Goal: Information Seeking & Learning: Learn about a topic

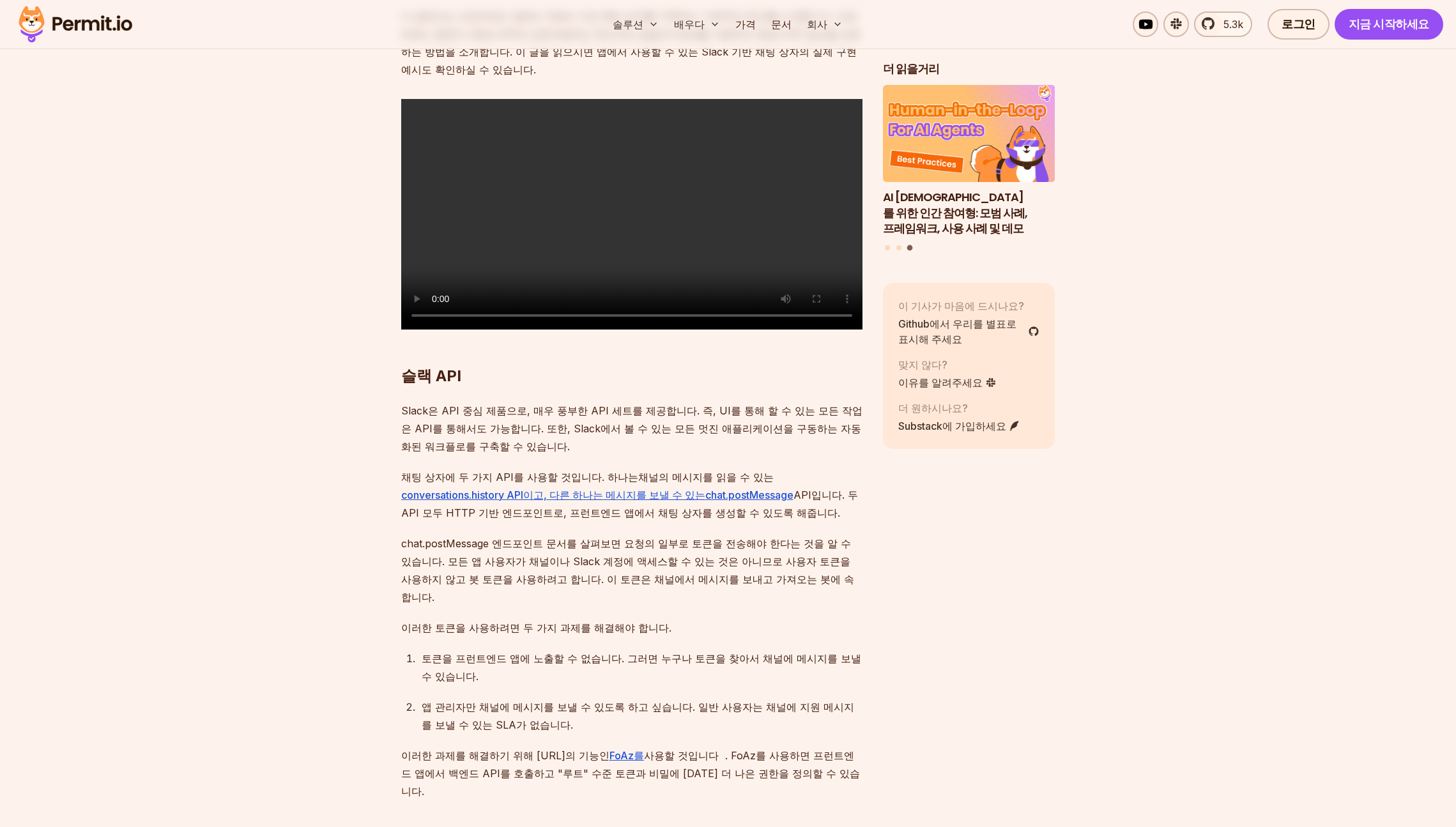
scroll to position [1051, 0]
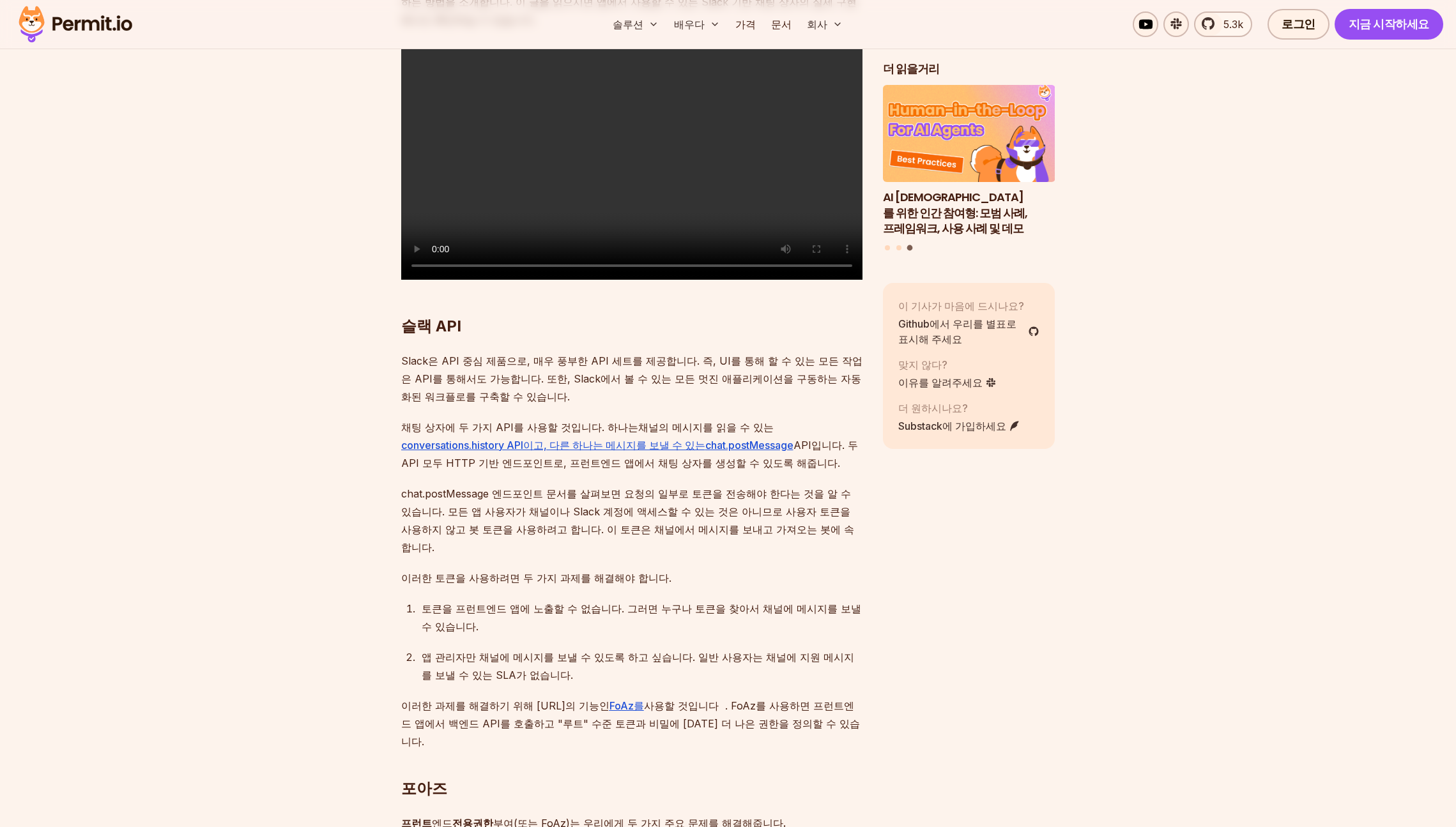
click at [411, 336] on font "슬랙 API" at bounding box center [431, 326] width 60 height 18
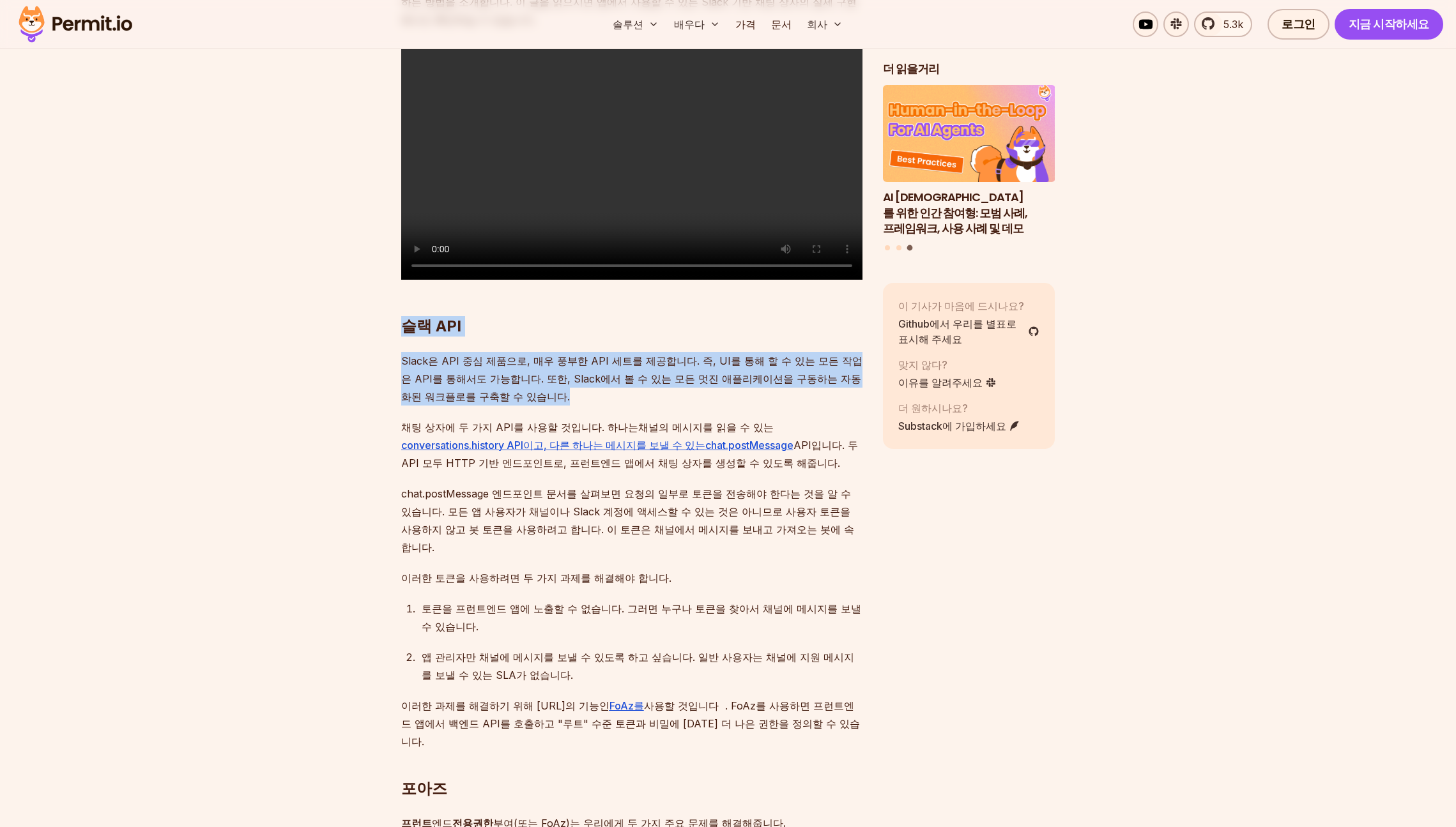
drag, startPoint x: 411, startPoint y: 337, endPoint x: 604, endPoint y: 406, distance: 205.0
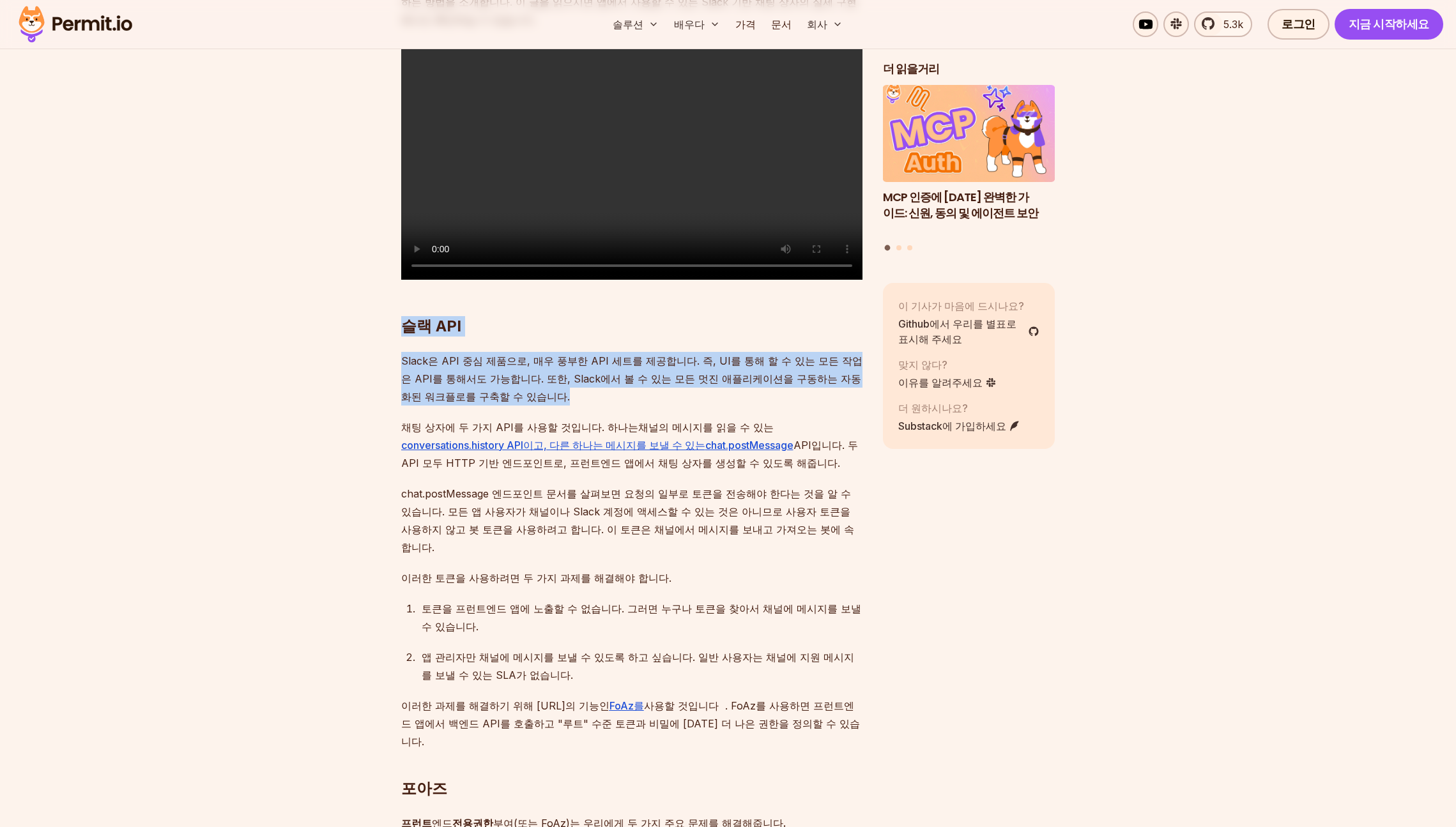
click at [604, 406] on p "Slack은 API 중심 제품으로, 매우 풍부한 API 세트를 제공합니다. 즉, UI를 통해 할 수 있는 모든 작업은 API를 통해서도 가능합…" at bounding box center [632, 379] width 461 height 54
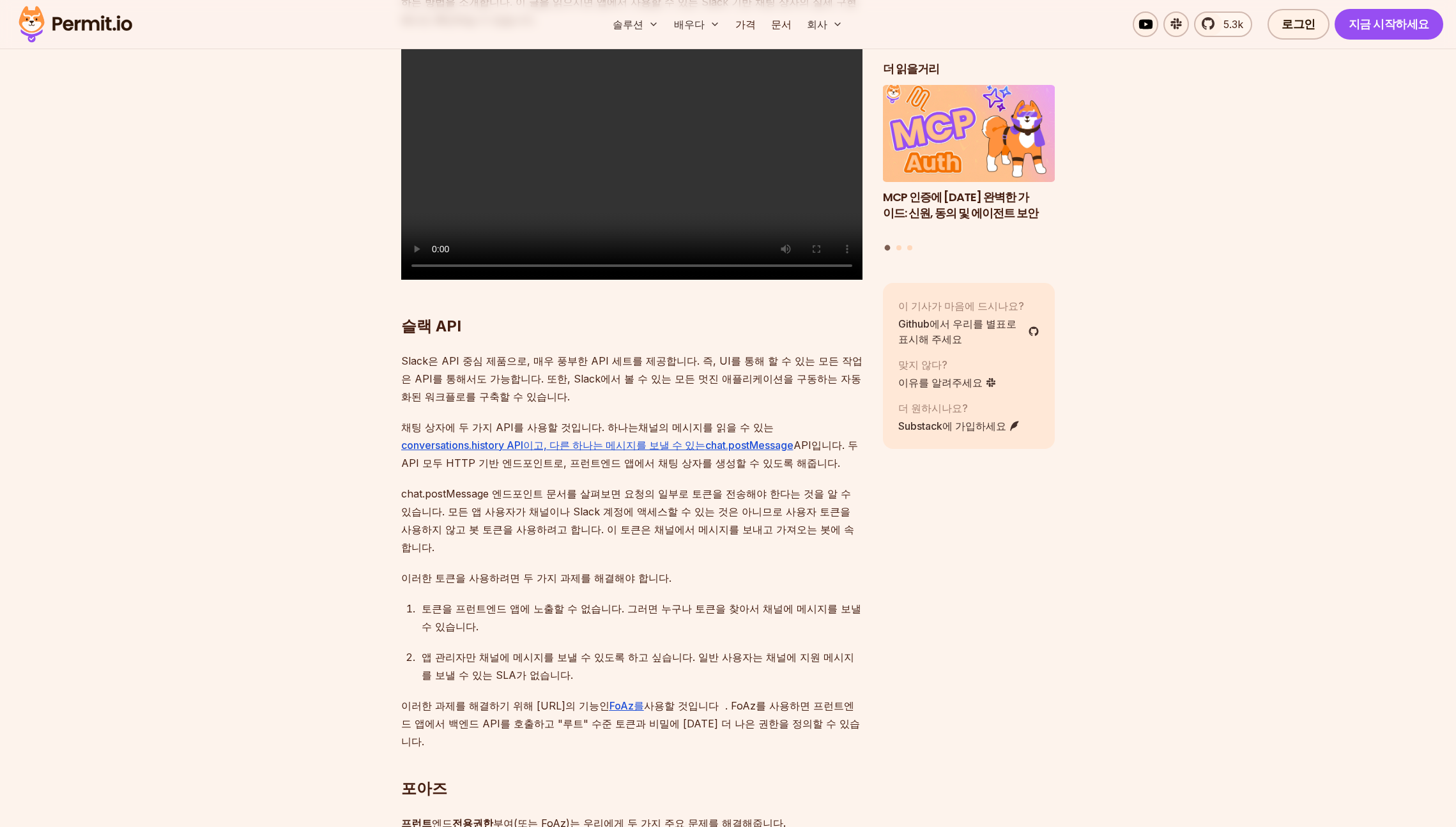
click at [403, 336] on font "슬랙 API" at bounding box center [431, 326] width 60 height 18
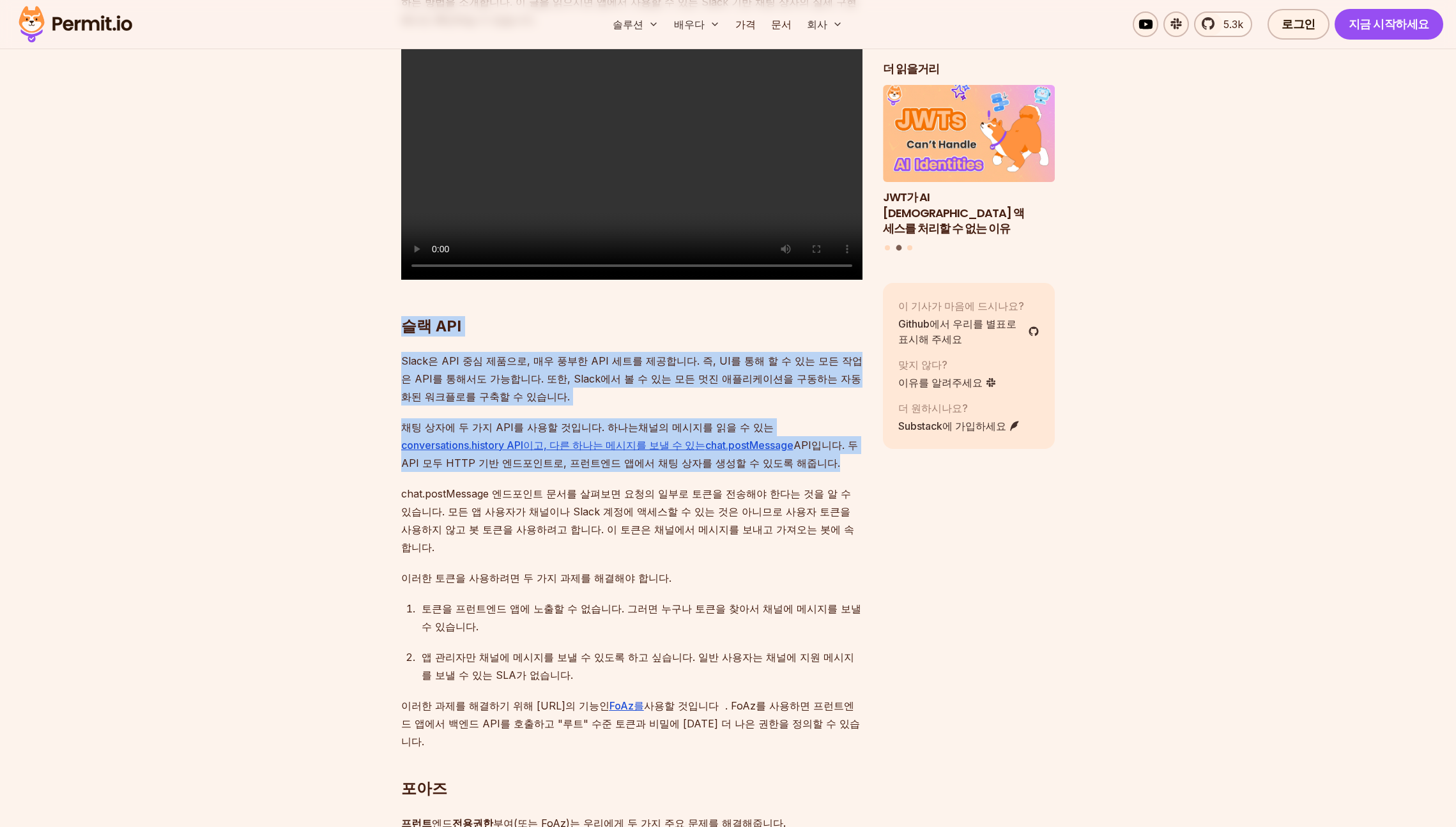
drag, startPoint x: 403, startPoint y: 336, endPoint x: 709, endPoint y: 481, distance: 338.6
click at [709, 472] on p "채팅 상자에 두 가지 API를 사용할 것입니다. 하나는 채널의 메시지를 읽을 수 있는 conversations.history API이고, 다른…" at bounding box center [632, 445] width 461 height 54
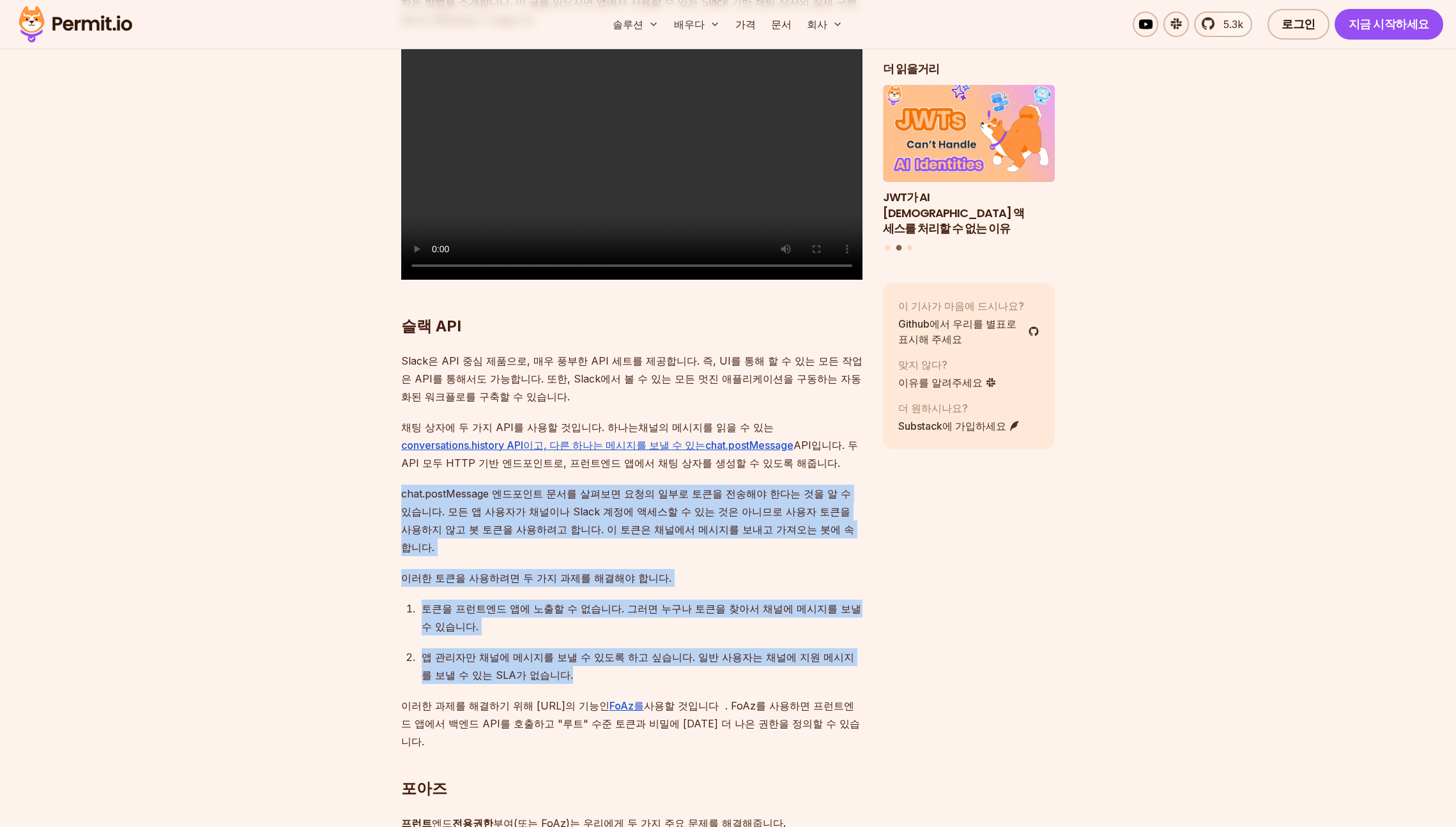
drag, startPoint x: 755, startPoint y: 568, endPoint x: 766, endPoint y: 657, distance: 89.7
click at [766, 657] on p "앱 관리자만 채널에 메시지를 보낼 수 있도록 하고 싶습니다. 일반 사용자는 채널에 지원 메시지를 보낼 수 있는 SLA가 없습니다." at bounding box center [642, 666] width 441 height 36
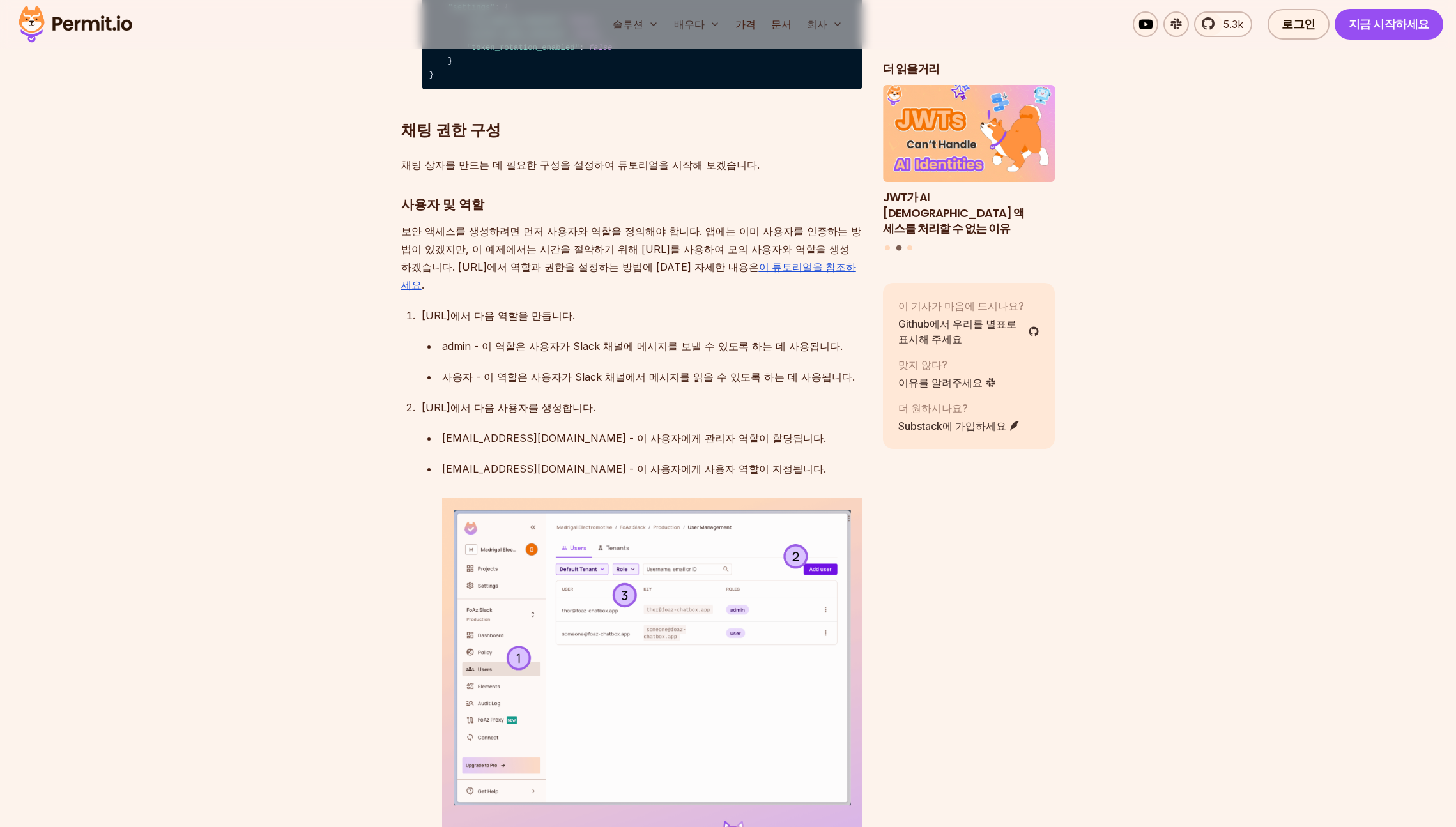
scroll to position [2645, 0]
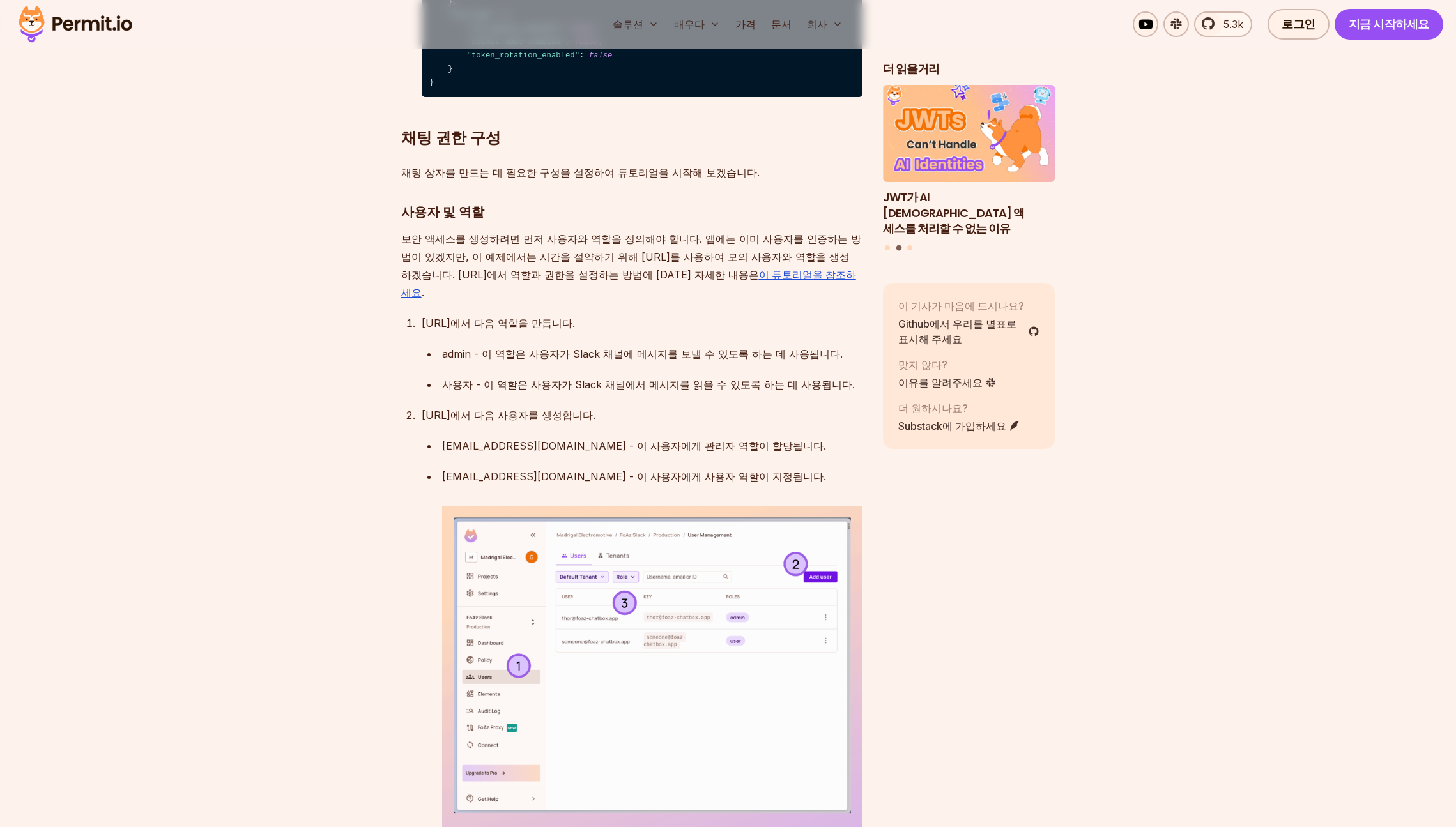
click at [433, 409] on font "Permit.io에서 다음 사용자를 생성합니다." at bounding box center [508, 415] width 174 height 13
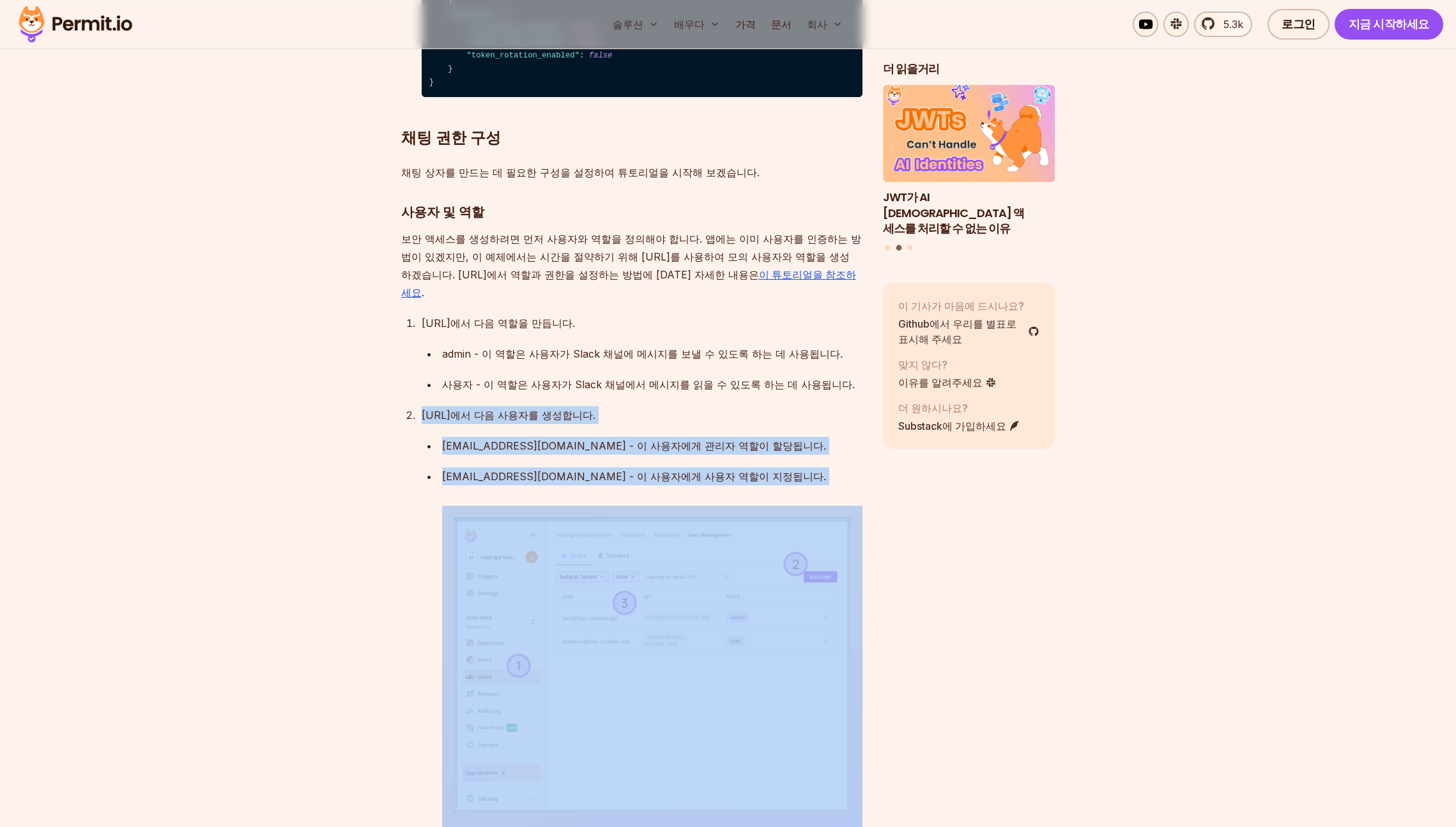
drag, startPoint x: 433, startPoint y: 316, endPoint x: 817, endPoint y: 392, distance: 391.4
click at [817, 406] on li "Permit.io에서 다음 사용자를 생성합니다. thor@foaz-chatbox.app - 이 사용자에게 관리자 역할이 할당됩니다. someo…" at bounding box center [640, 641] width 444 height 471
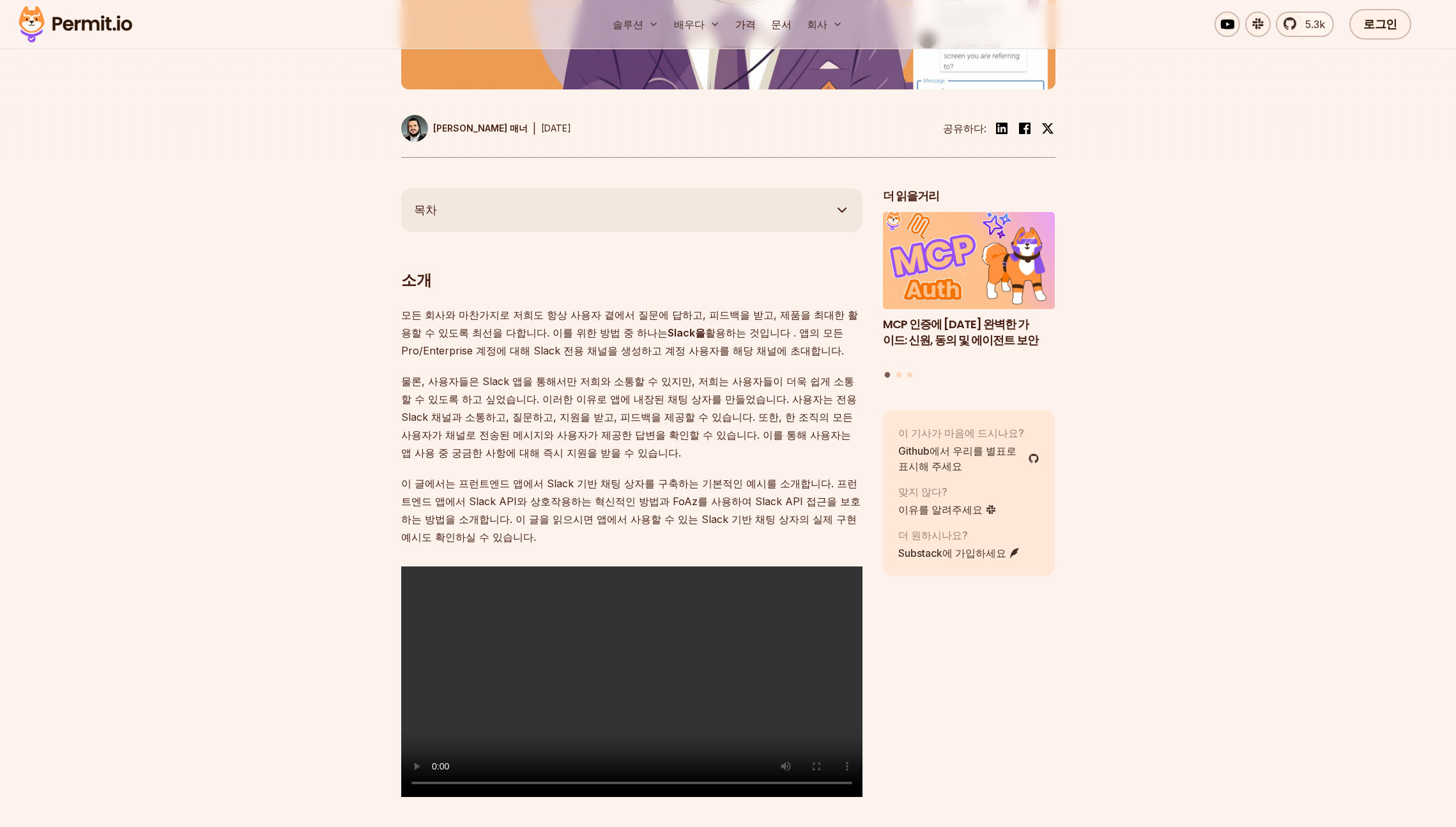
scroll to position [562, 0]
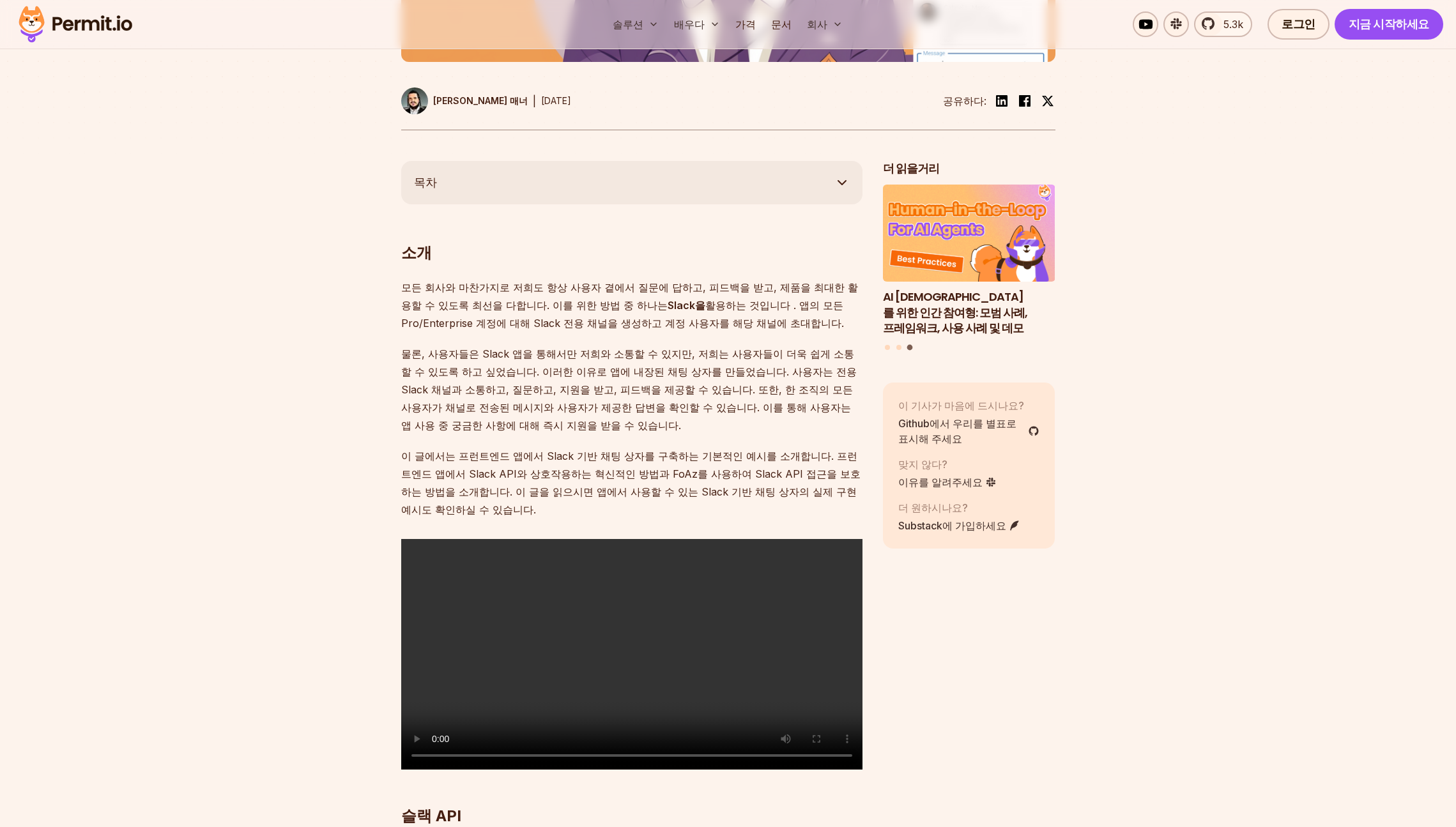
click at [615, 671] on video "죄송합니다. 귀하의 브라우저는 내장된 비디오를 지원하지 않습니다." at bounding box center [632, 654] width 461 height 231
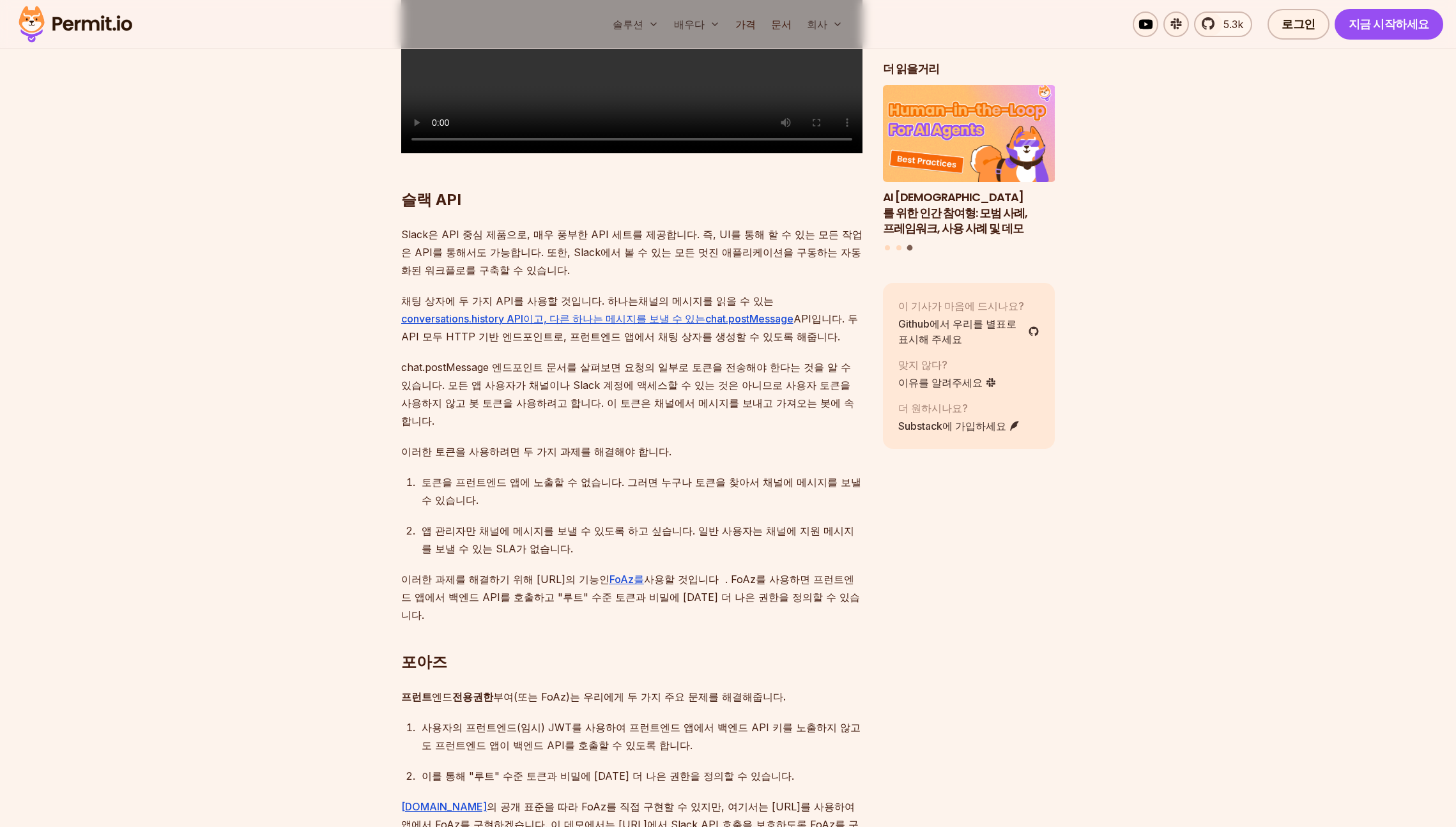
scroll to position [1154, 0]
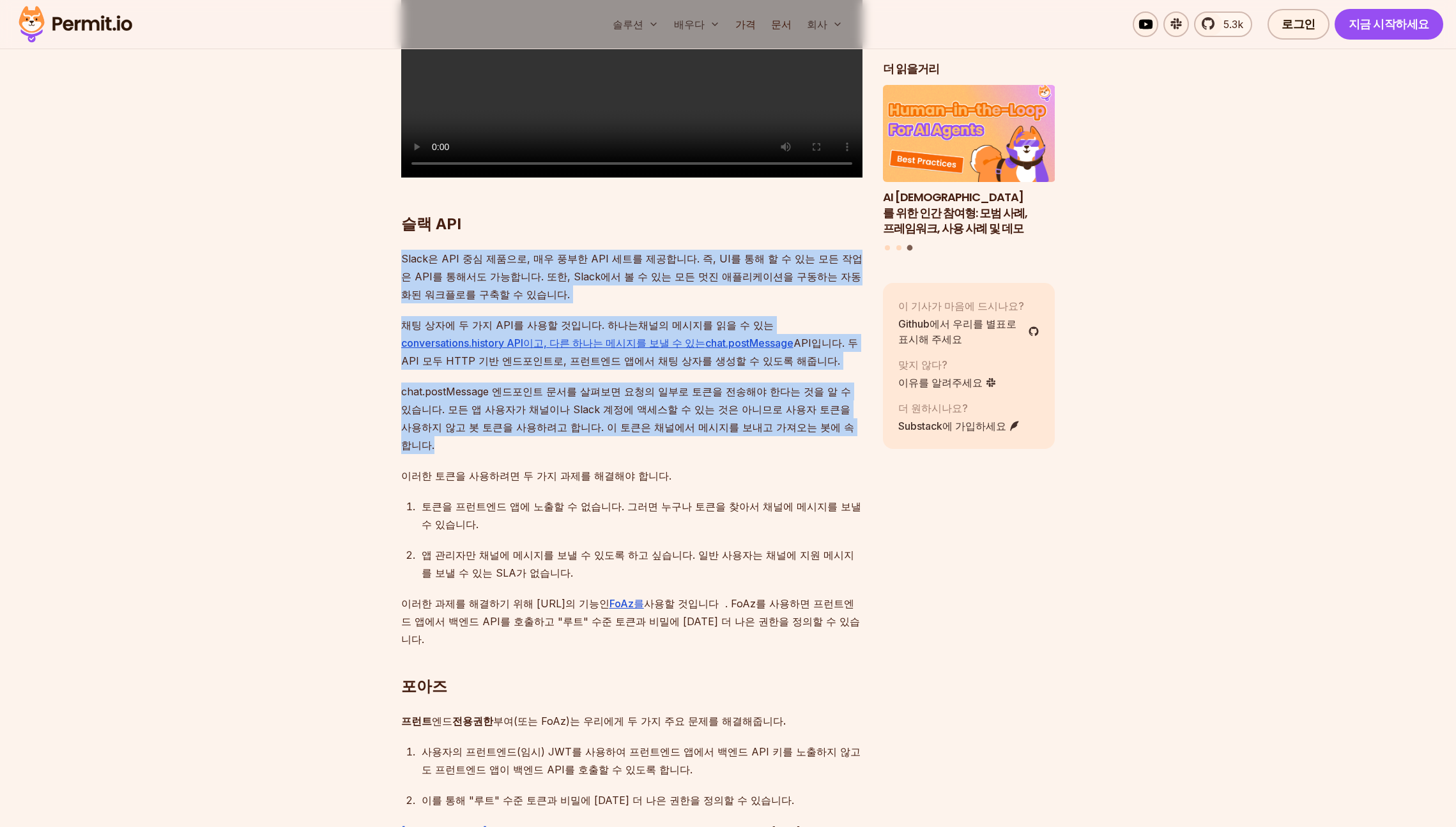
drag, startPoint x: 762, startPoint y: 438, endPoint x: 337, endPoint y: 256, distance: 462.3
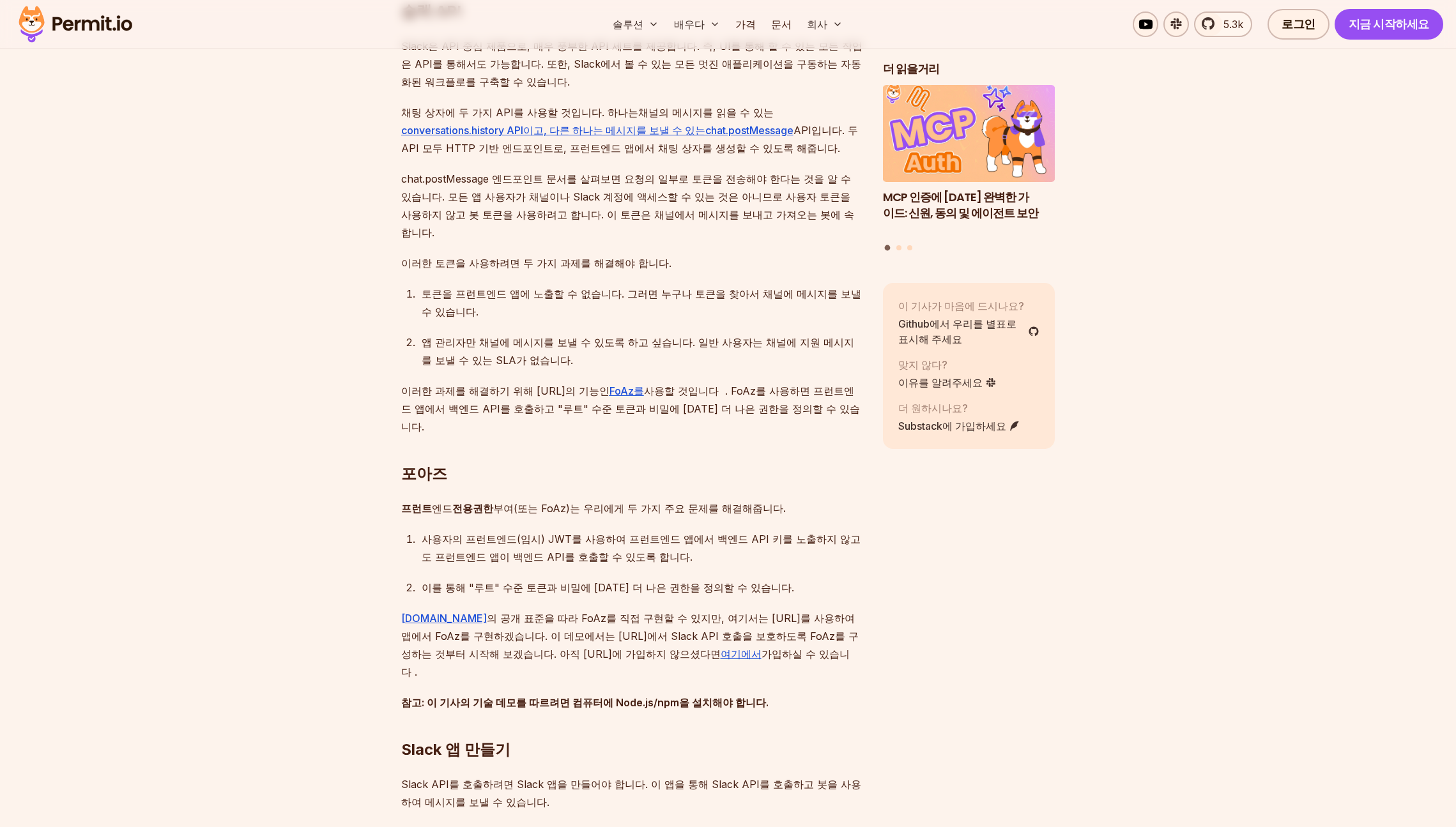
scroll to position [1374, 0]
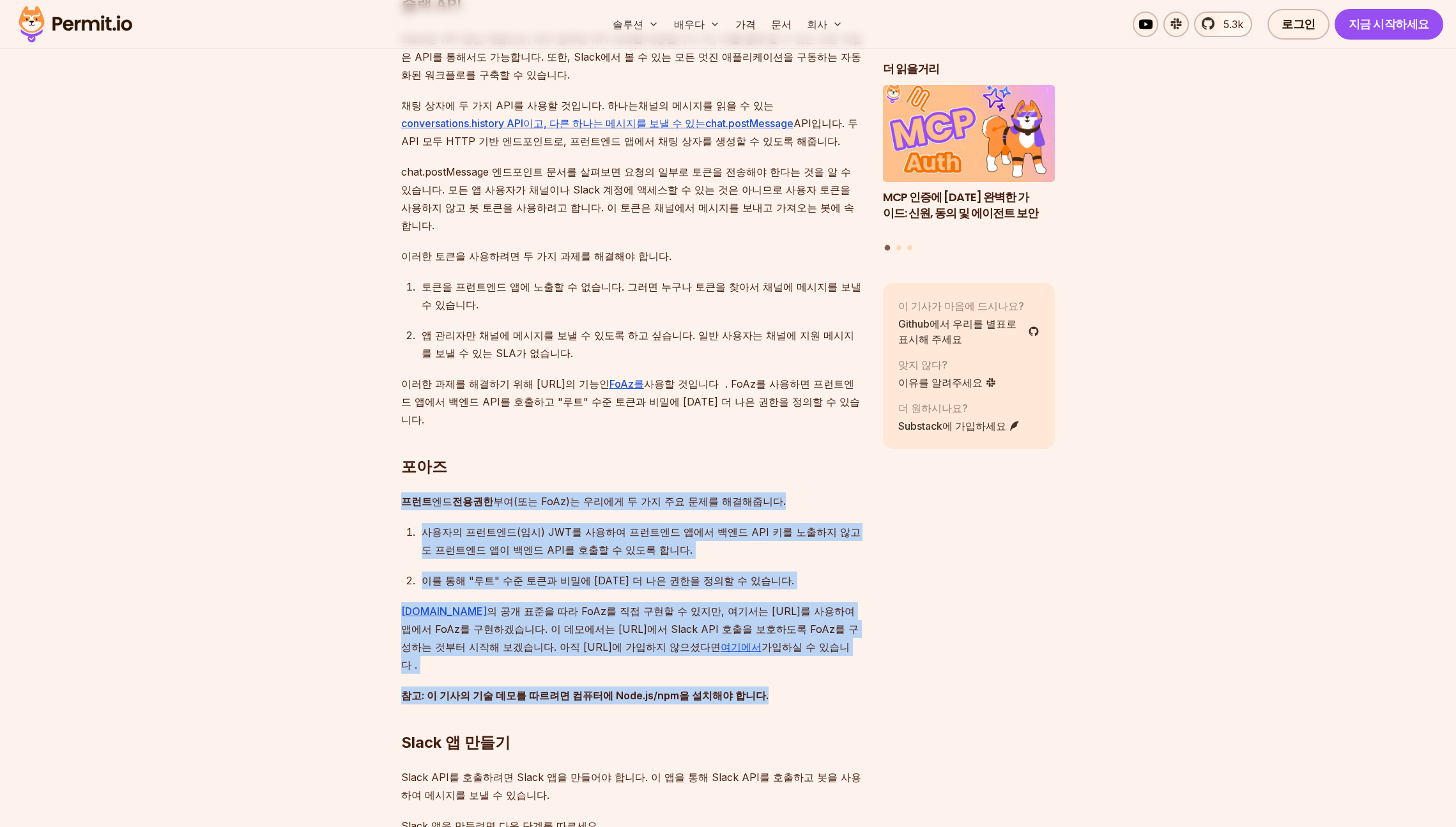
drag, startPoint x: 782, startPoint y: 559, endPoint x: 829, endPoint y: 635, distance: 89.4
click at [829, 682] on h2 "Slack 앱 만들기" at bounding box center [632, 717] width 461 height 72
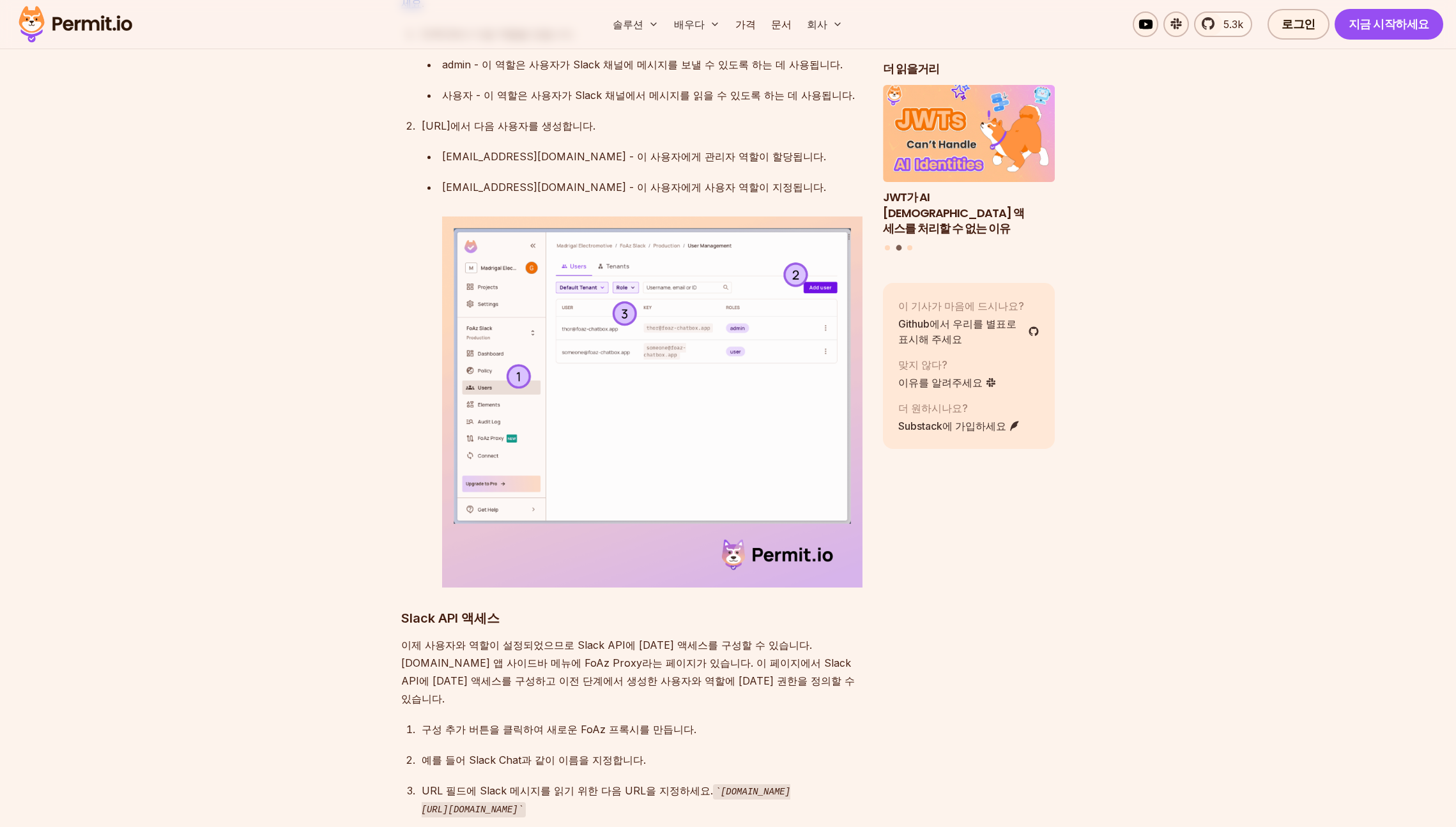
scroll to position [2960, 0]
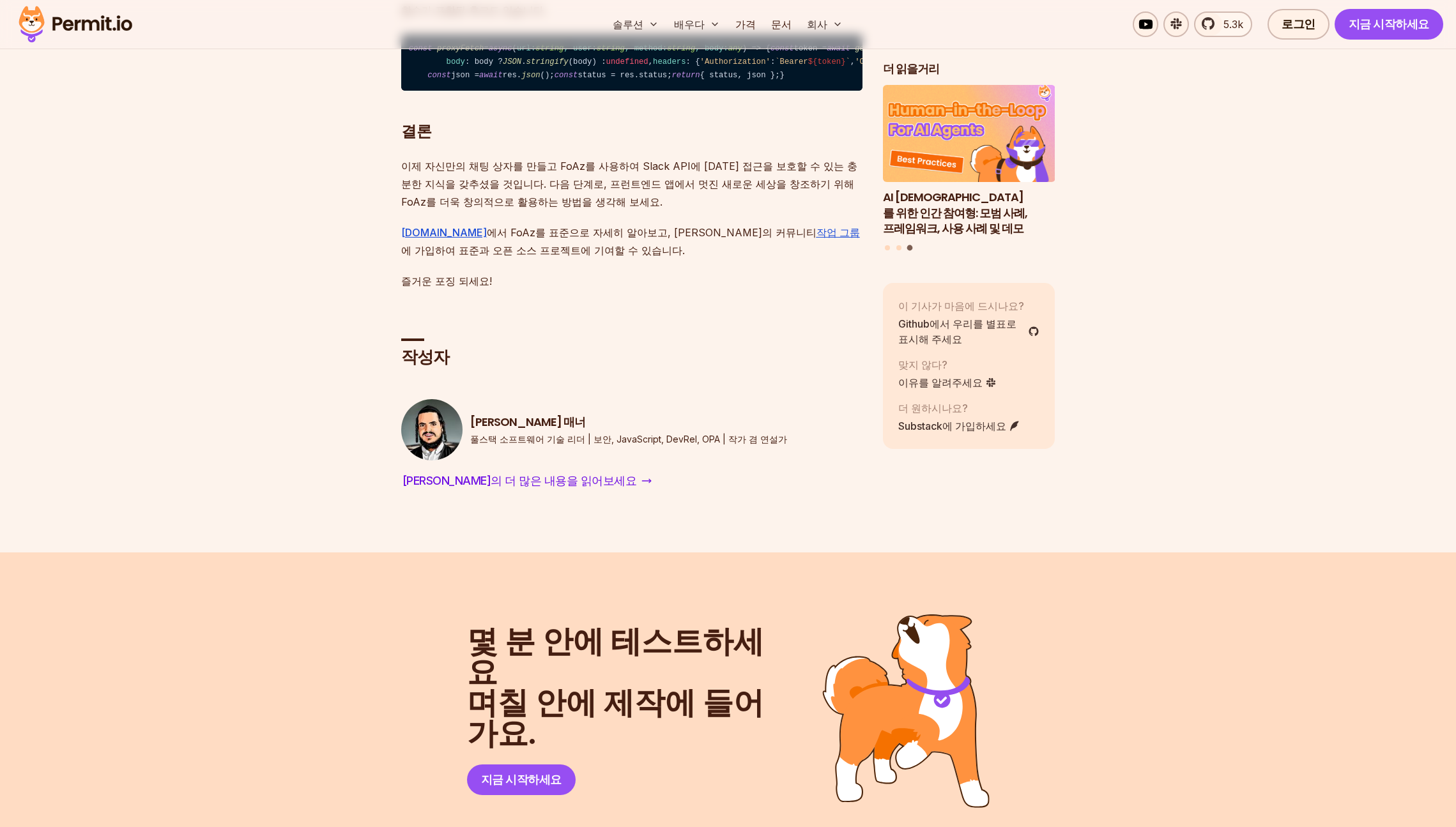
scroll to position [7711, 0]
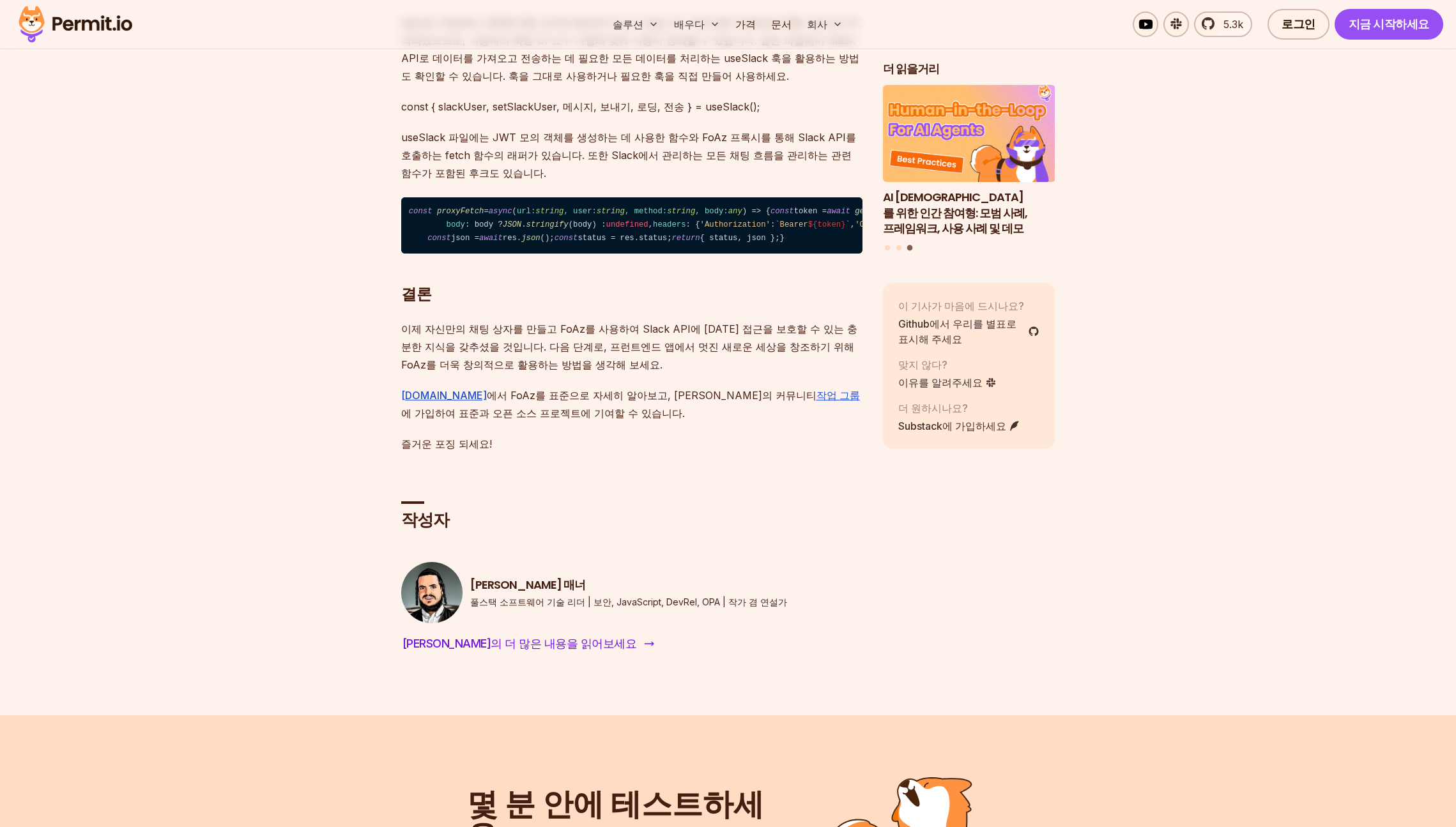
click at [491, 637] on font "의 더 많은 내용을 읽어보세요" at bounding box center [563, 644] width 145 height 14
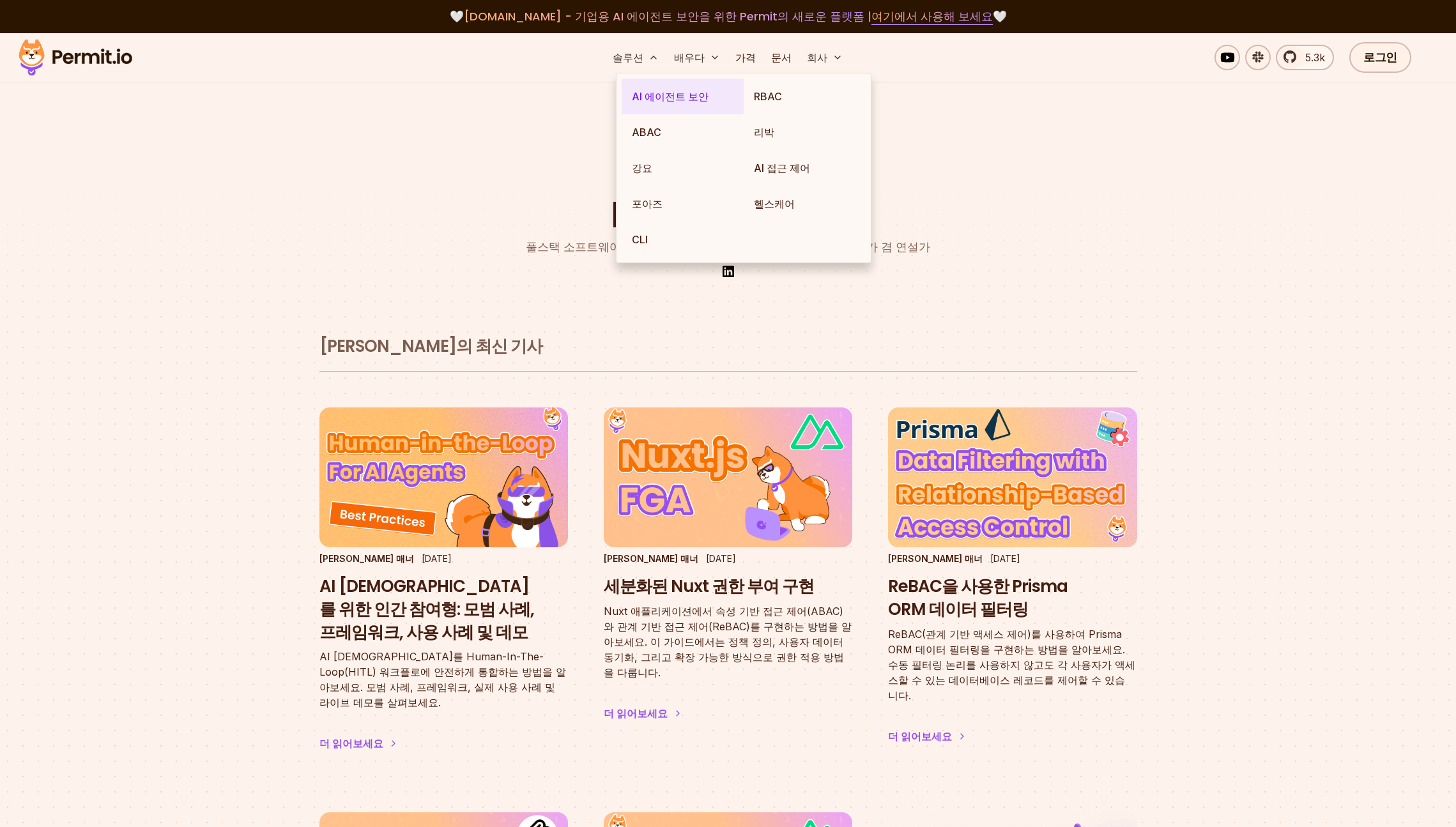
click at [647, 99] on font "AI 에이전트 보안" at bounding box center [670, 96] width 77 height 13
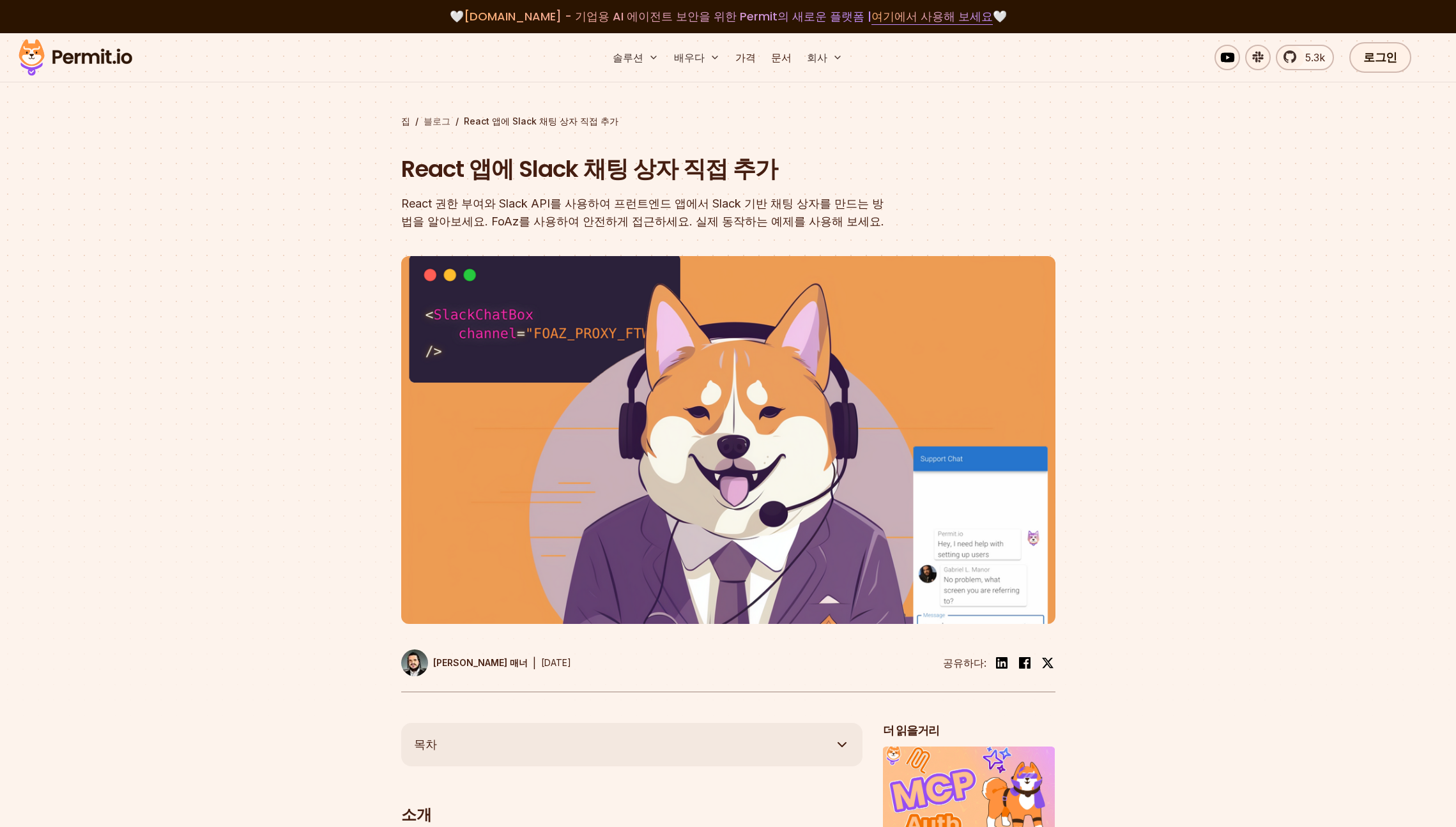
click at [437, 120] on font "블로그" at bounding box center [437, 121] width 27 height 11
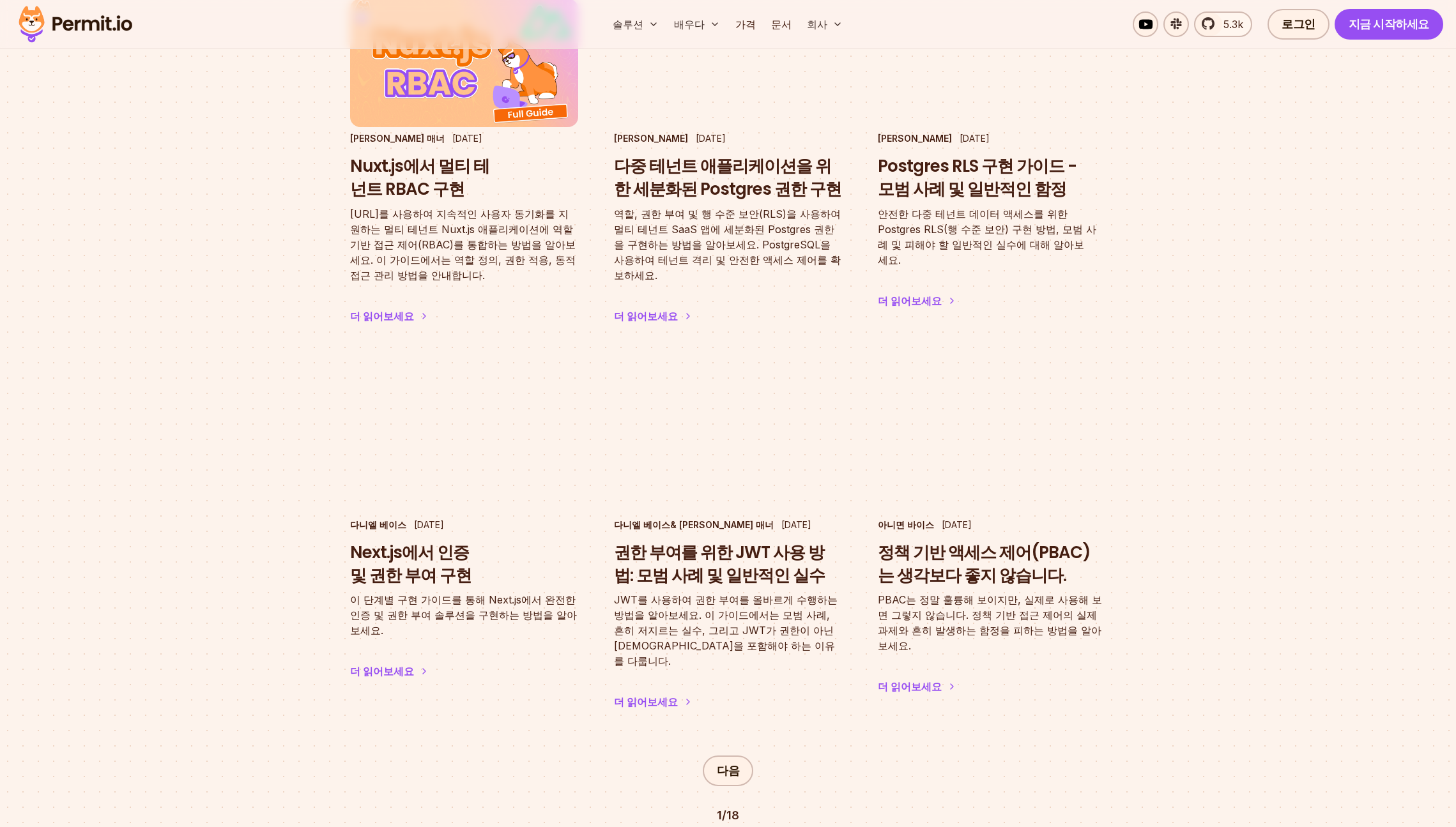
scroll to position [1740, 0]
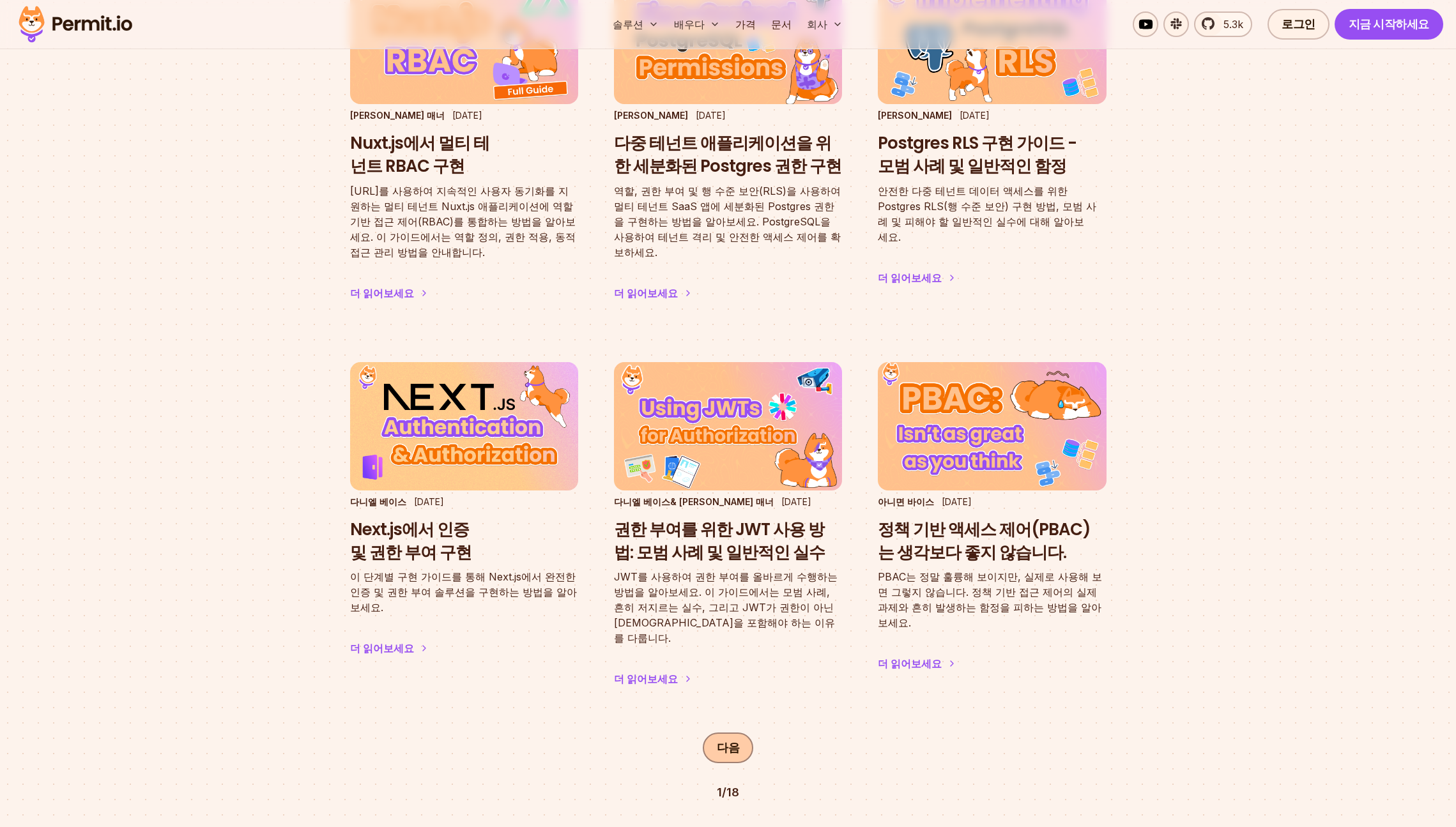
click at [718, 733] on link "다음" at bounding box center [728, 748] width 50 height 30
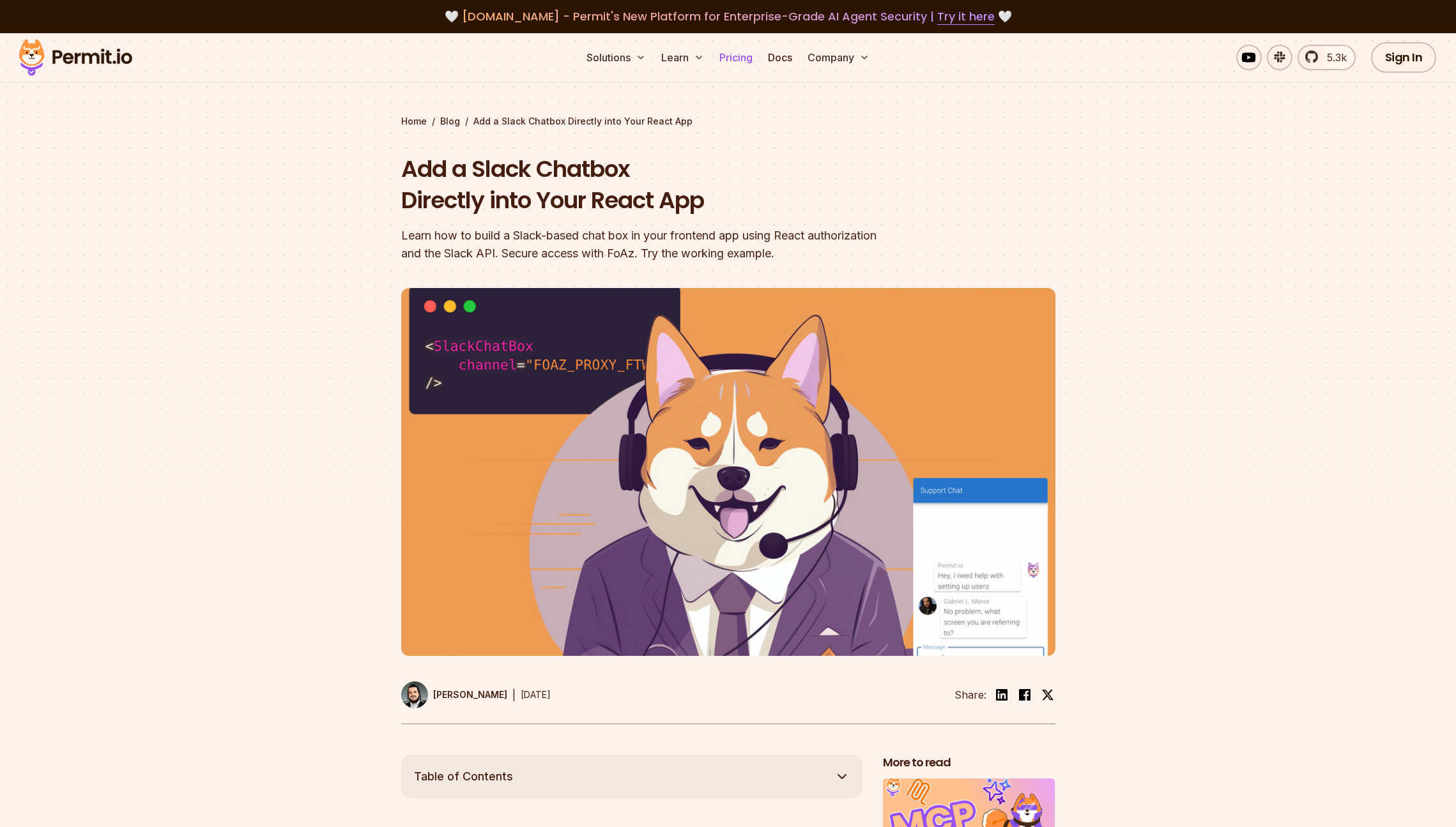
click at [733, 57] on link "Pricing" at bounding box center [735, 58] width 43 height 26
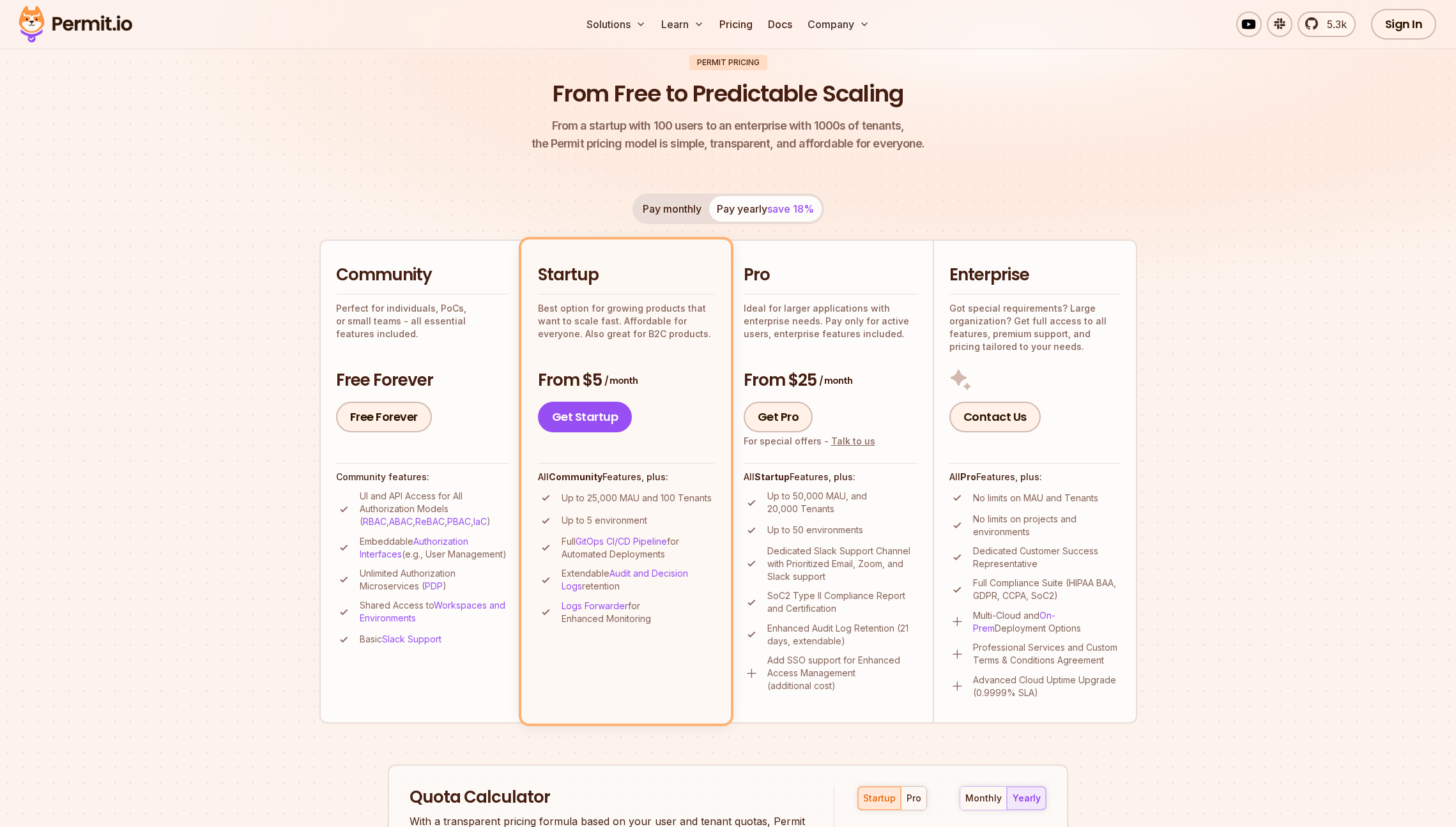
scroll to position [96, 0]
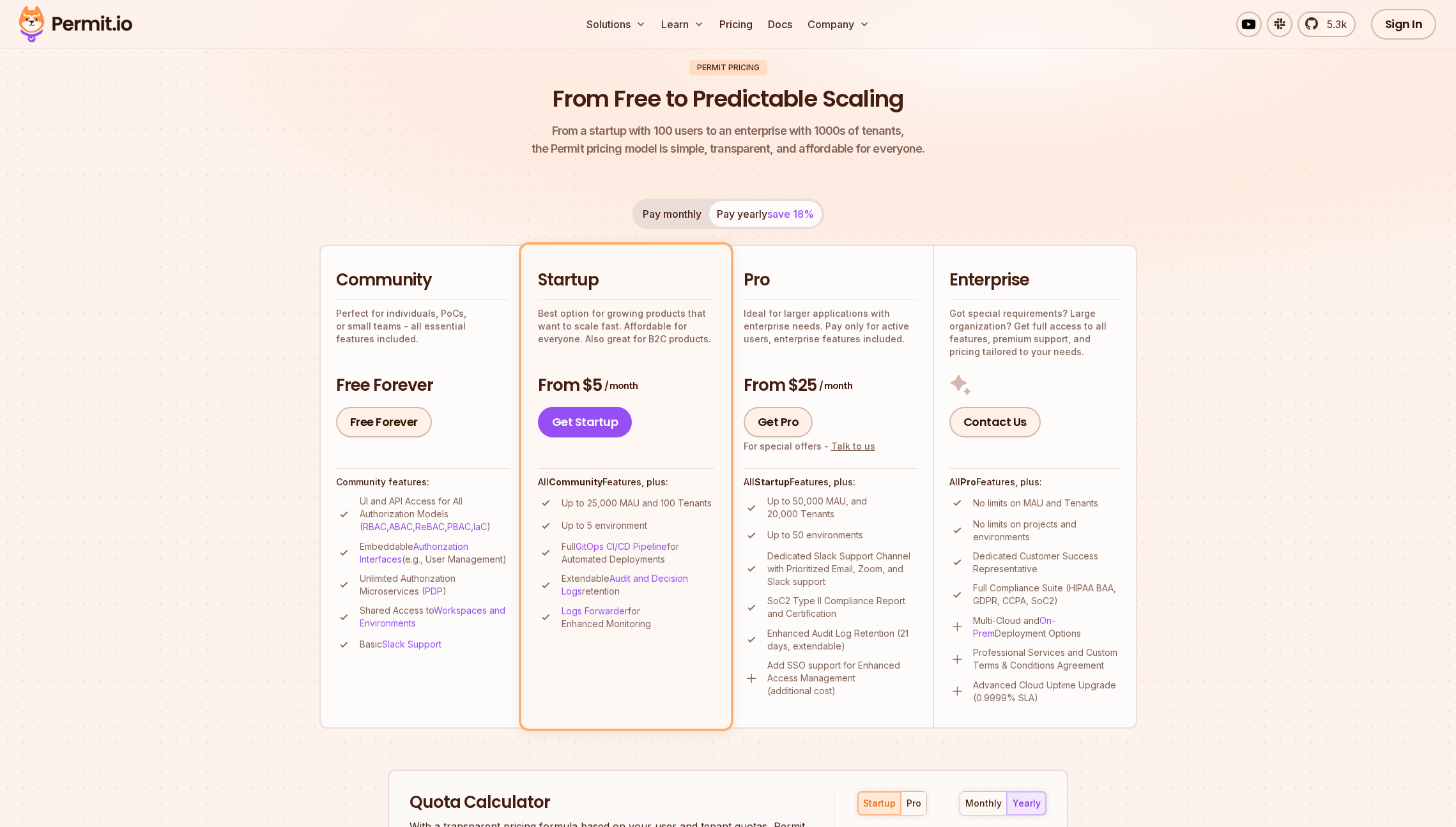
click at [772, 498] on p "Up to 50,000 MAU, and 20,000 Tenants" at bounding box center [842, 508] width 150 height 26
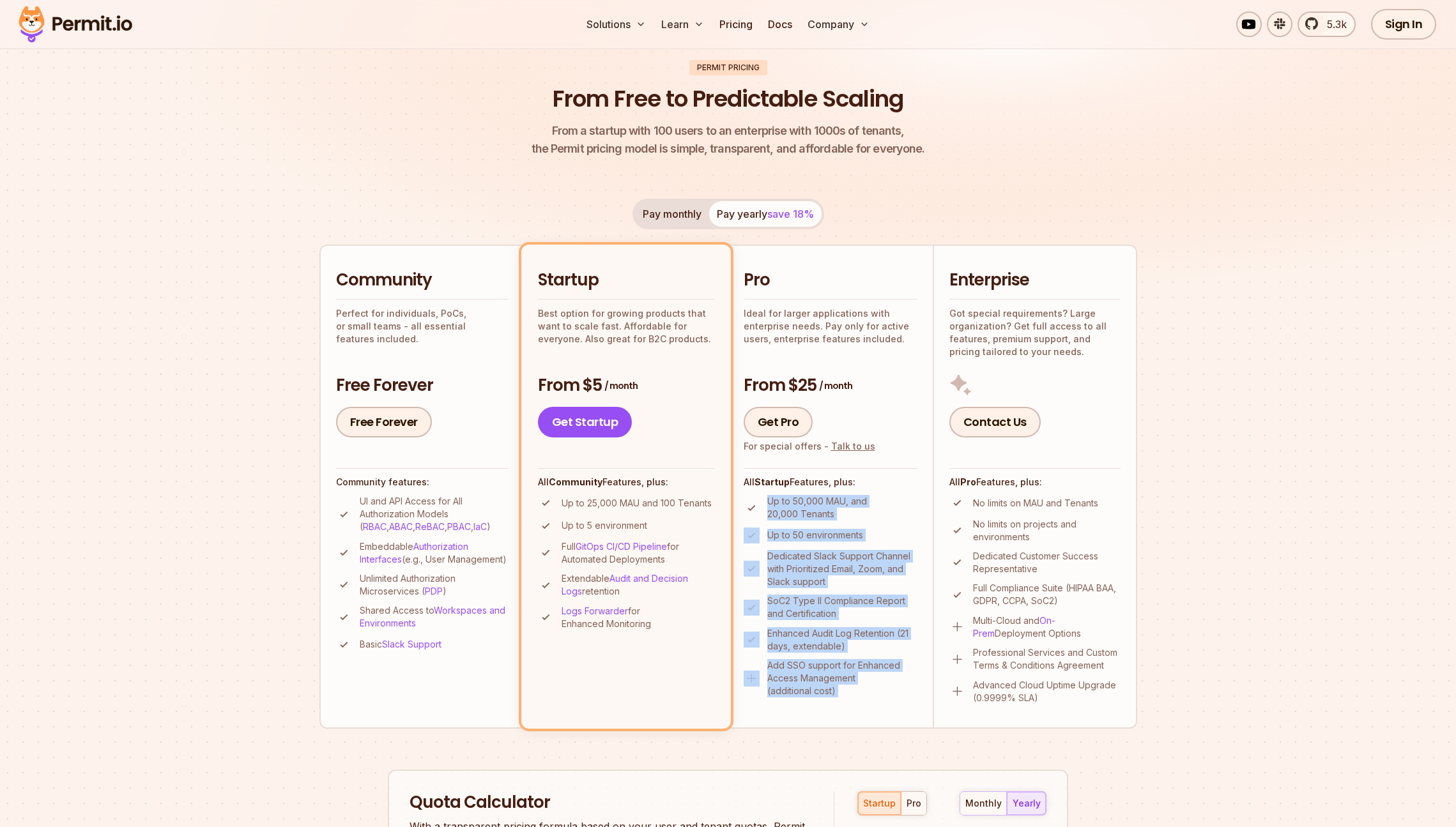
drag, startPoint x: 772, startPoint y: 498, endPoint x: 849, endPoint y: 700, distance: 216.2
click at [849, 700] on li "Pro Ideal for larger applications with enterprise needs. Pay only for active us…" at bounding box center [830, 485] width 205 height 483
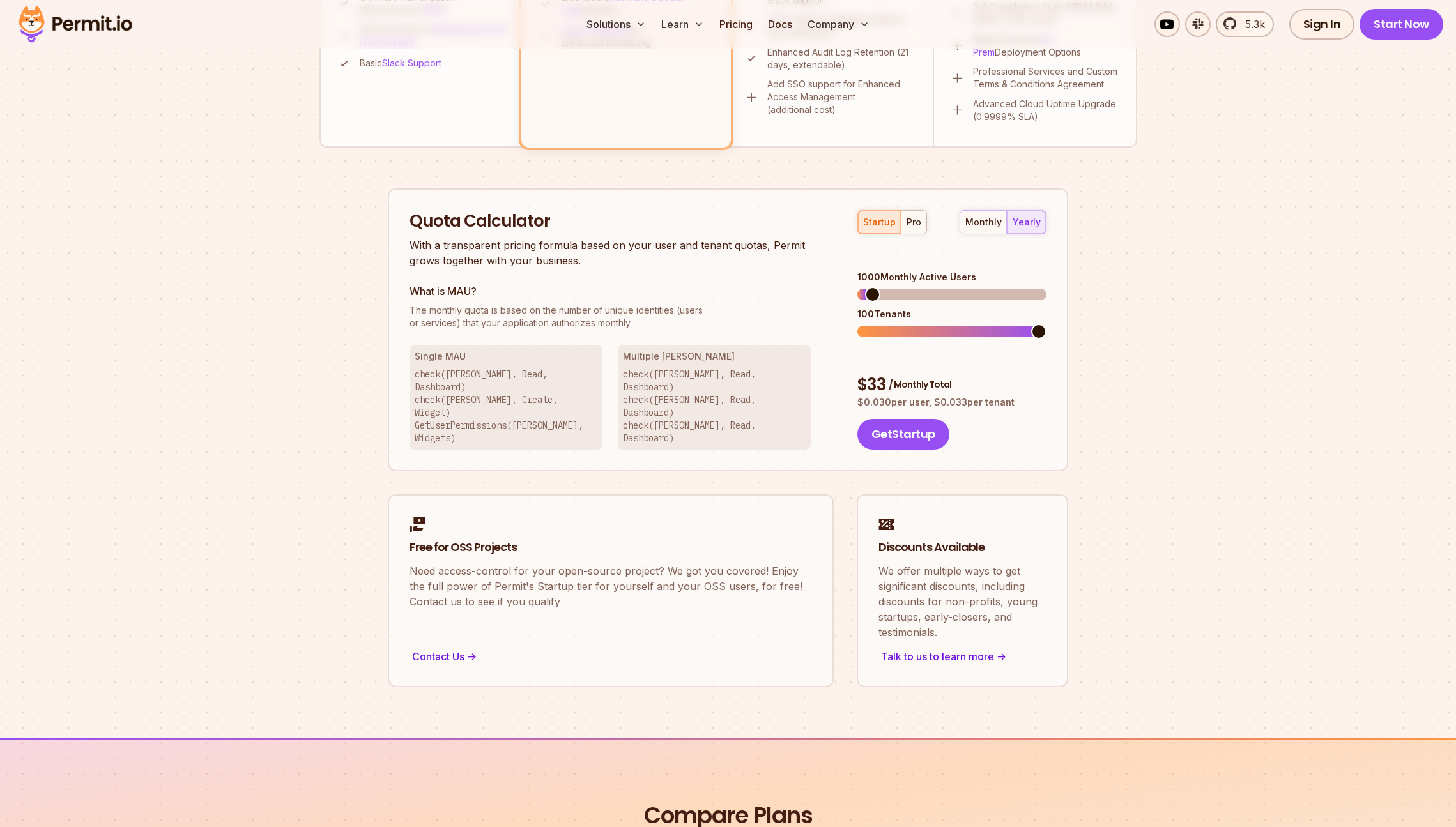
scroll to position [451, 0]
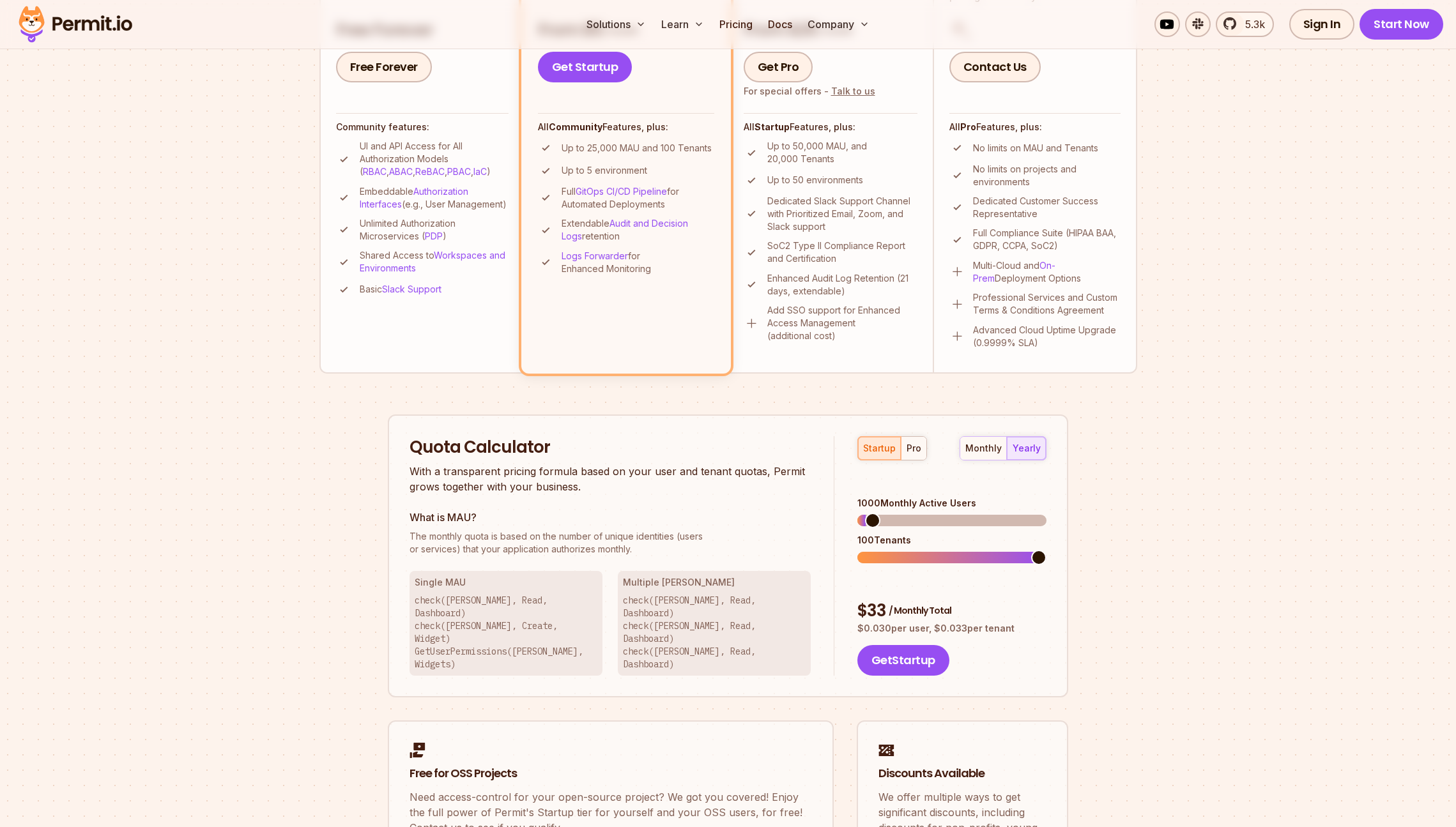
click at [365, 189] on p "Embeddable Authorization Interfaces (e.g., User Management)" at bounding box center [435, 198] width 149 height 26
drag, startPoint x: 365, startPoint y: 189, endPoint x: 435, endPoint y: 222, distance: 77.4
click at [435, 211] on p "Embeddable Authorization Interfaces (e.g., User Management)" at bounding box center [435, 198] width 149 height 26
click at [376, 240] on p "Unlimited Authorization Microservices ( PDP )" at bounding box center [435, 230] width 149 height 26
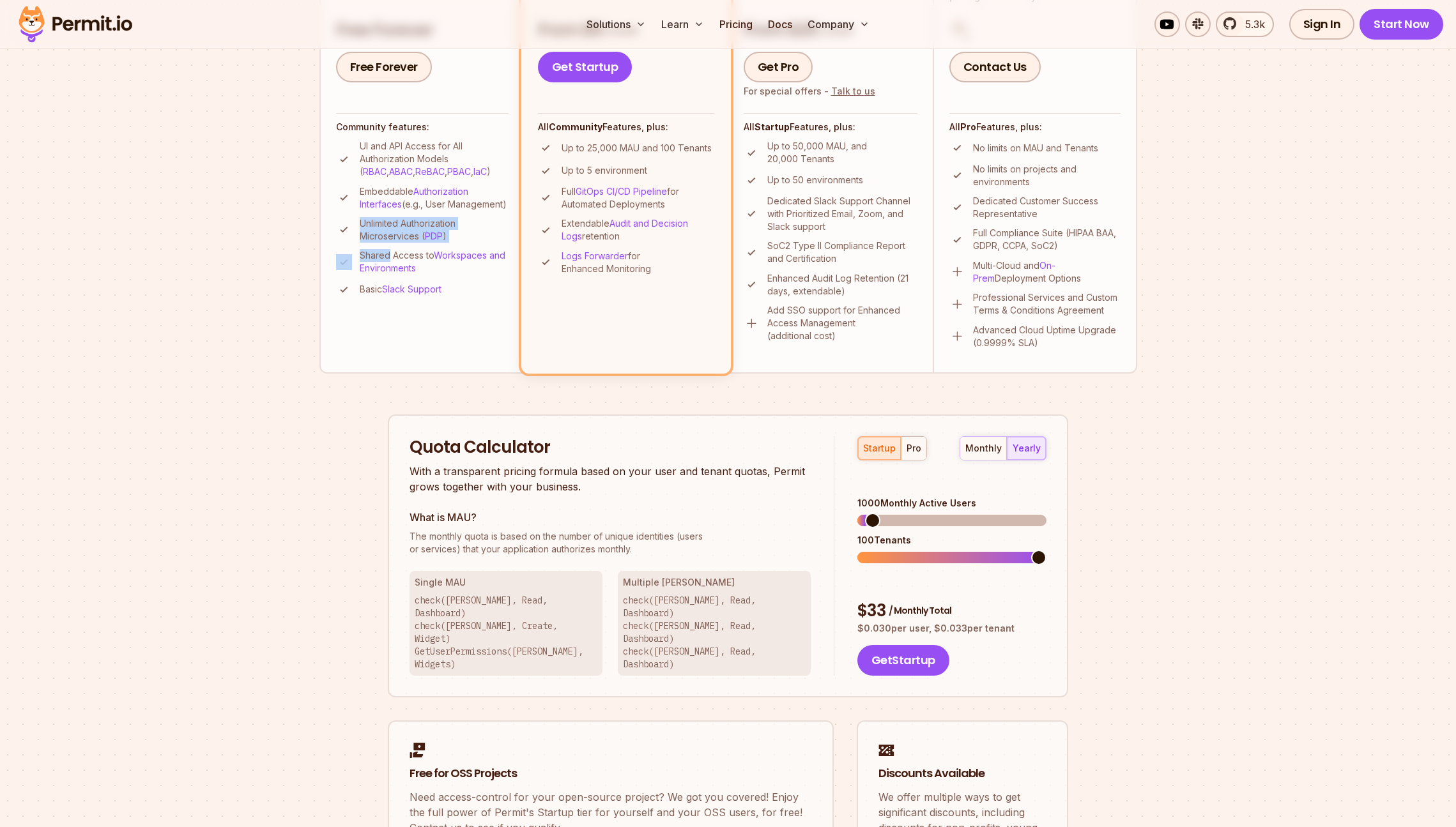
drag, startPoint x: 376, startPoint y: 240, endPoint x: 467, endPoint y: 259, distance: 93.0
click at [467, 259] on ul "UI and API Access for All Authorization Models ( RBAC , ABAC , ReBAC , PBAC , I…" at bounding box center [422, 218] width 173 height 157
click at [366, 266] on p "Shared Access to Workspaces and Environments" at bounding box center [435, 262] width 149 height 26
drag, startPoint x: 366, startPoint y: 266, endPoint x: 491, endPoint y: 314, distance: 133.9
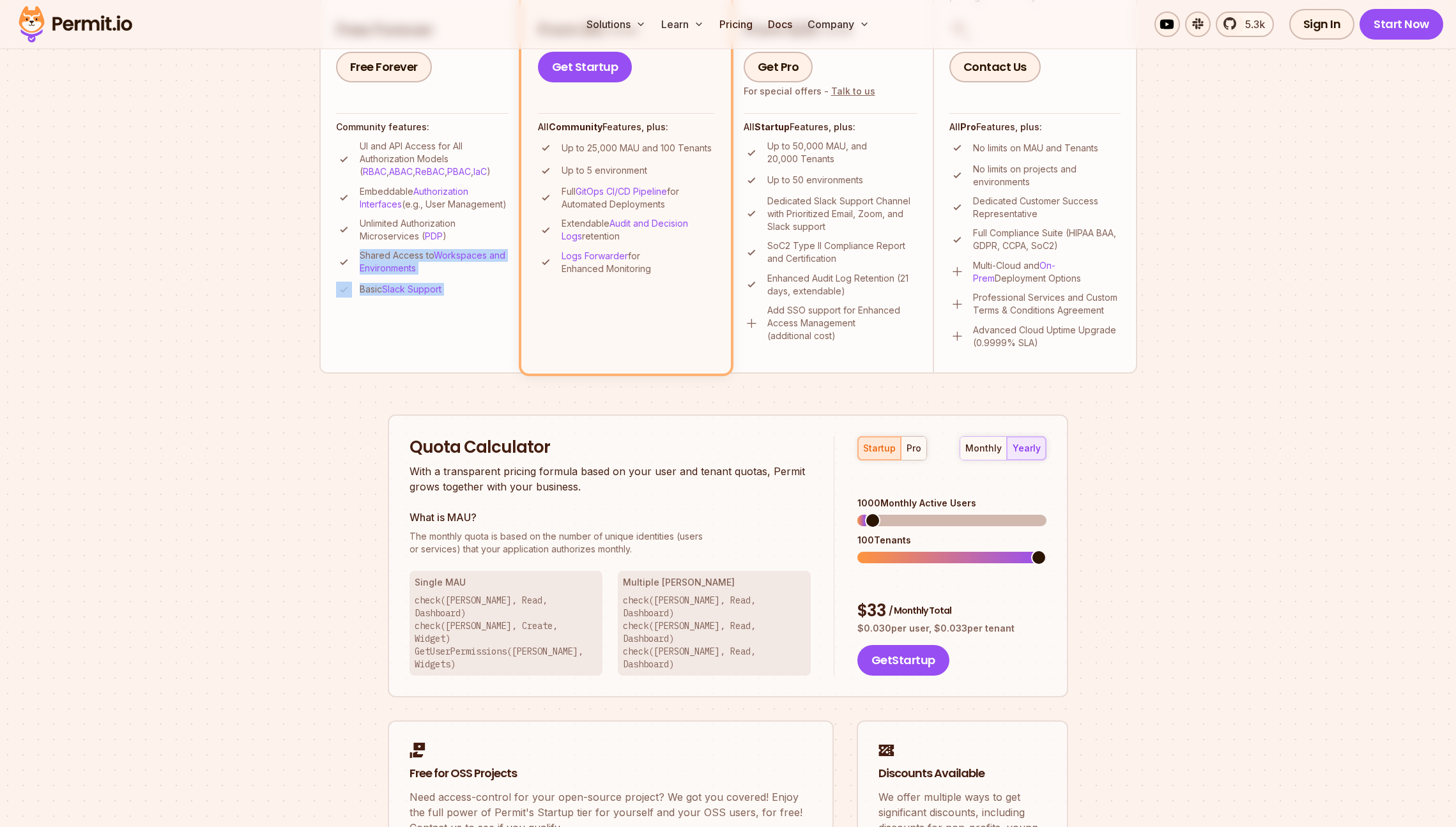
click at [491, 316] on li "Community Perfect for individuals, PoCs, or small teams - all essential feature…" at bounding box center [422, 131] width 205 height 483
click at [491, 314] on li "Community Perfect for individuals, PoCs, or small teams - all essential feature…" at bounding box center [422, 131] width 205 height 483
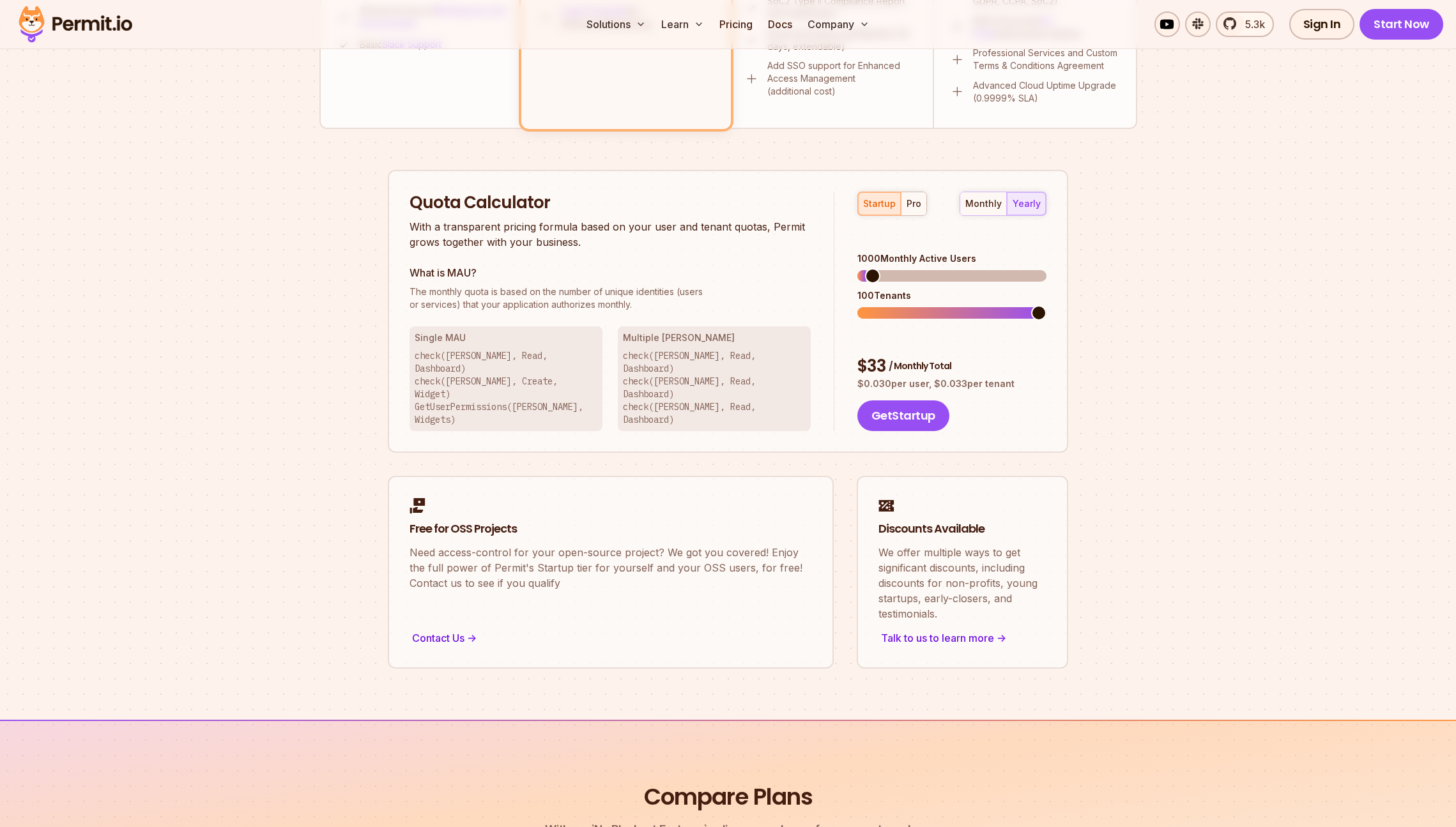
scroll to position [0, 0]
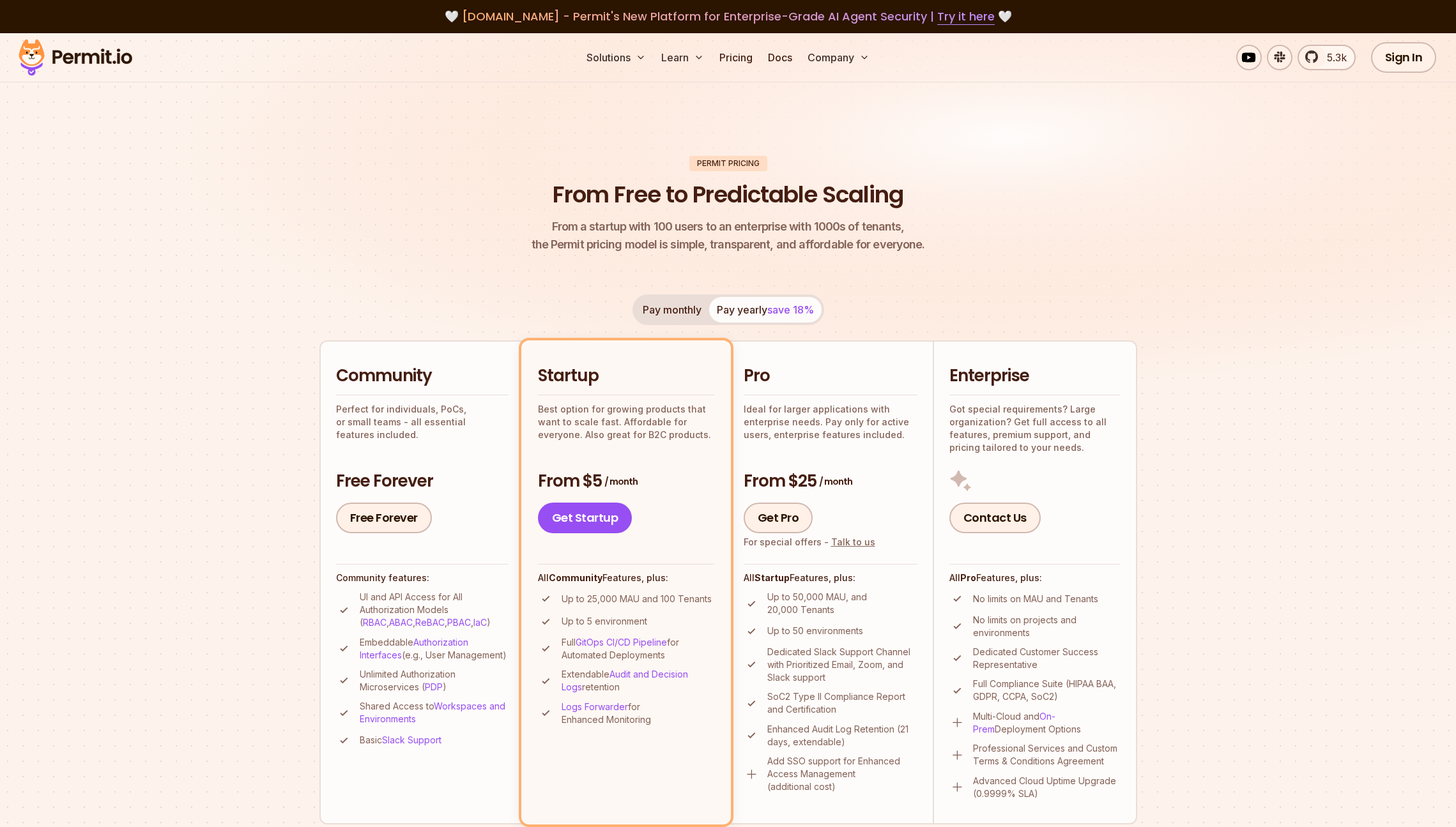
click at [666, 303] on button "Pay monthly" at bounding box center [671, 310] width 74 height 26
click at [748, 313] on button "Pay yearly save 18%" at bounding box center [766, 310] width 113 height 26
click at [688, 312] on button "Pay monthly" at bounding box center [671, 310] width 74 height 26
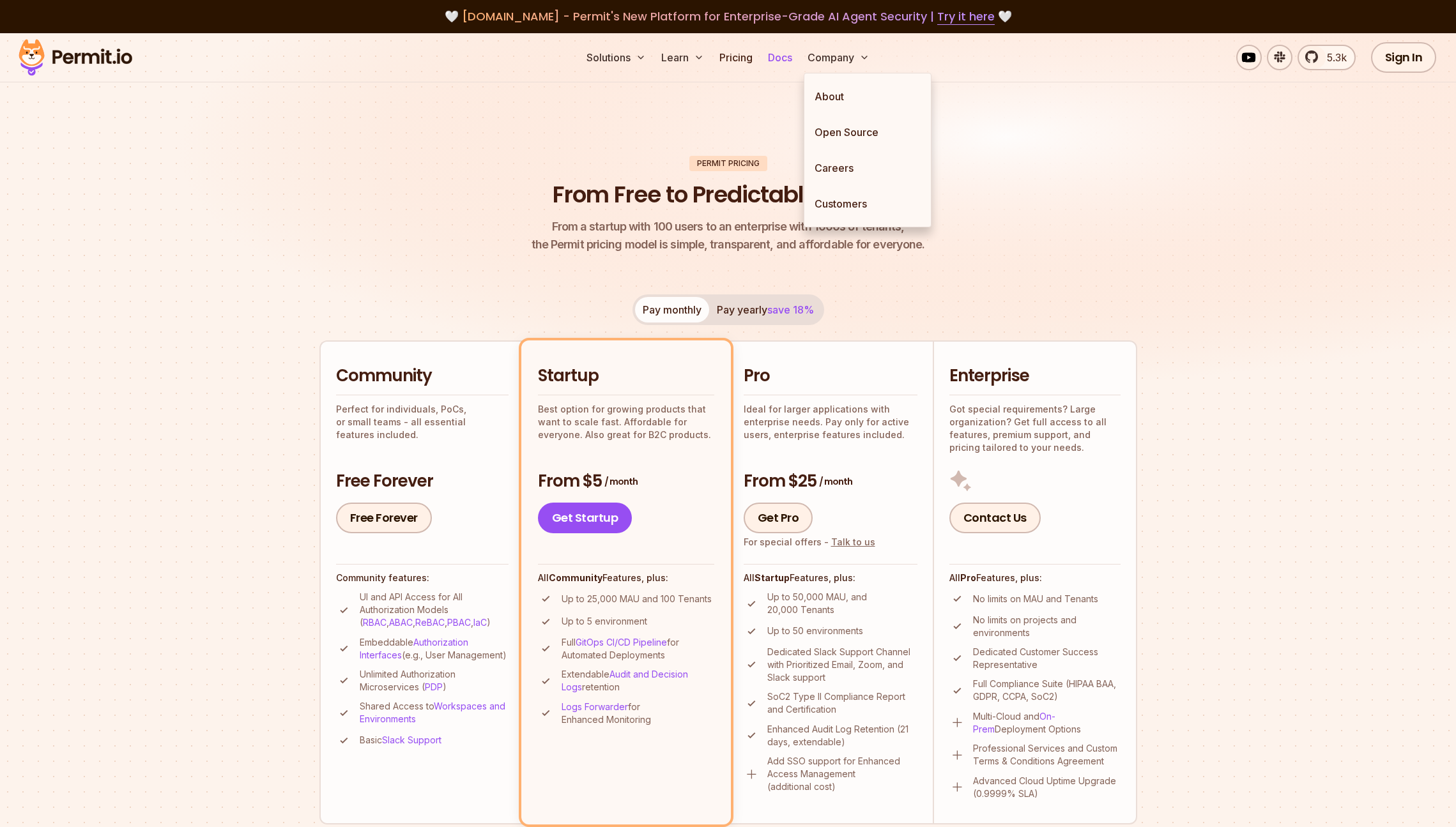
click at [782, 54] on link "Docs" at bounding box center [779, 58] width 34 height 26
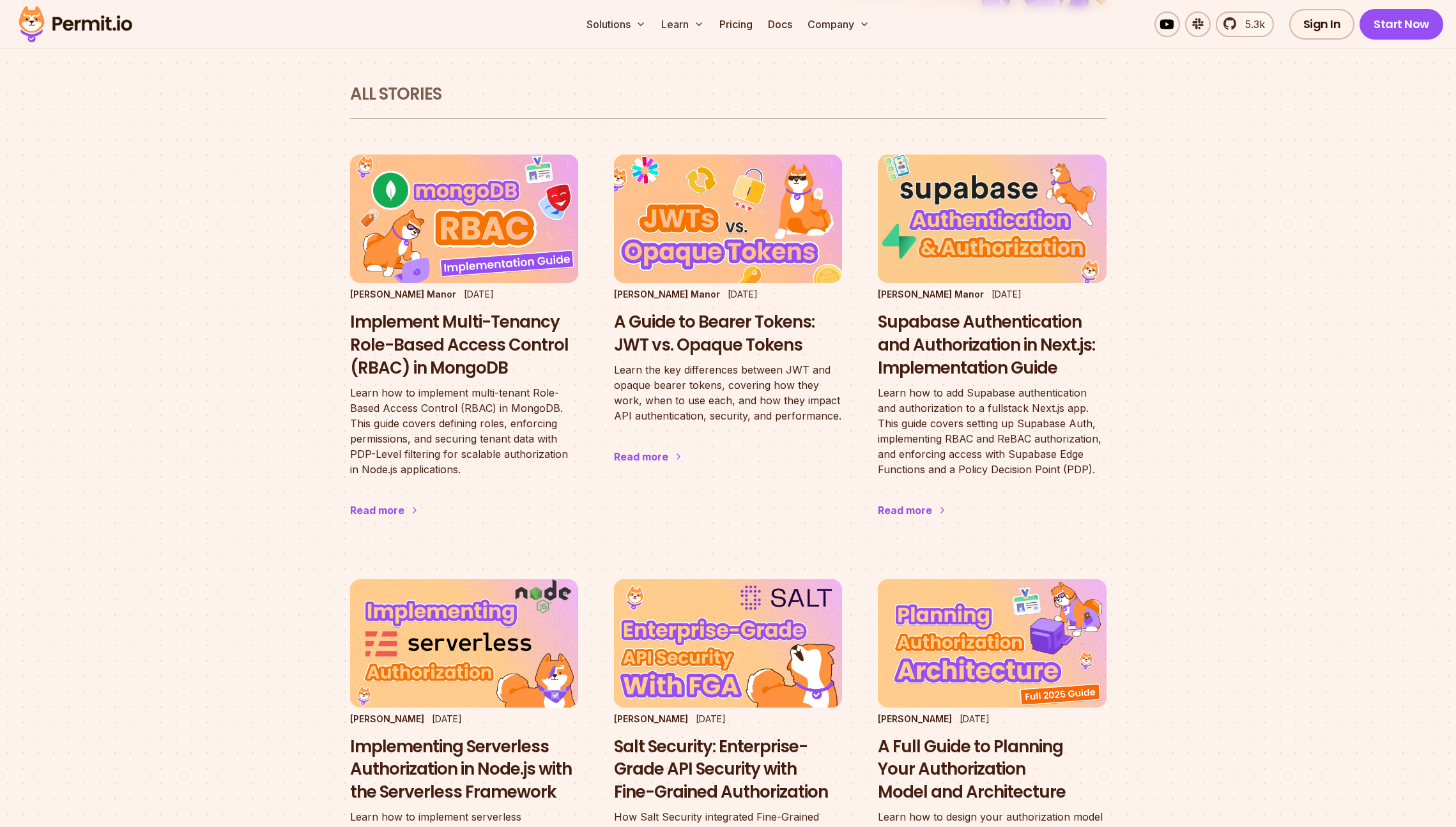
scroll to position [739, 0]
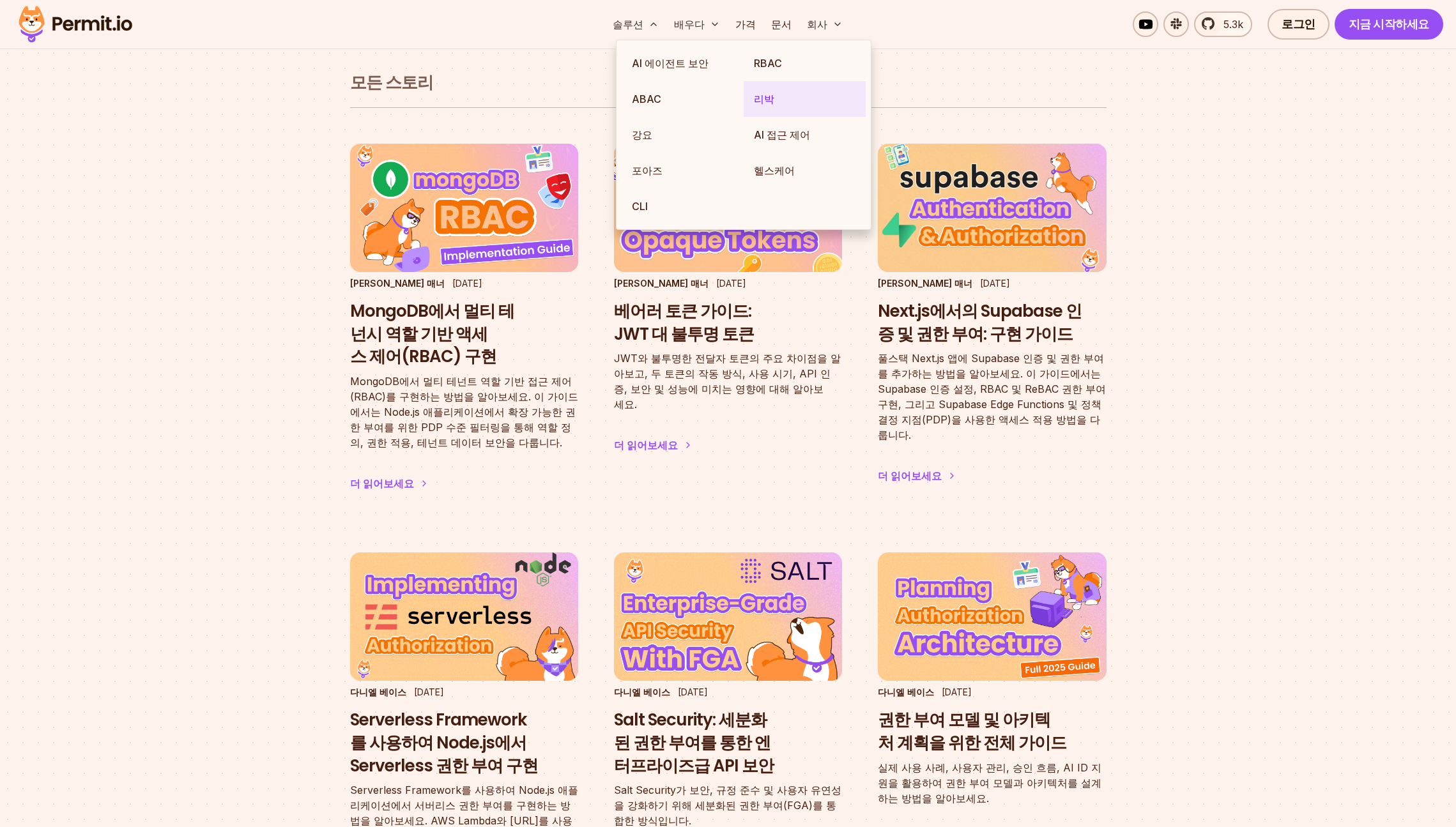
click at [788, 91] on link "리박" at bounding box center [804, 99] width 122 height 36
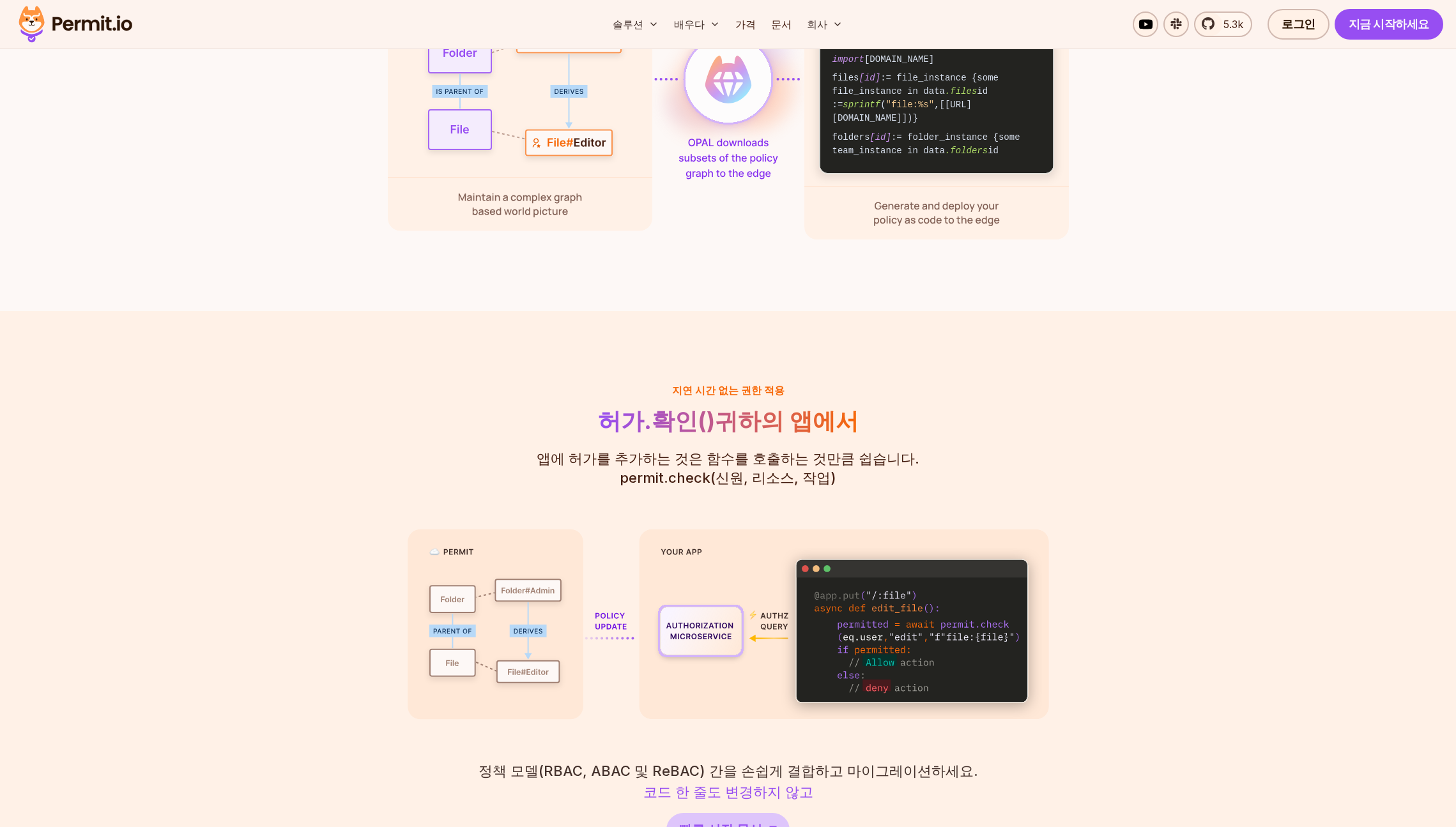
scroll to position [1916, 0]
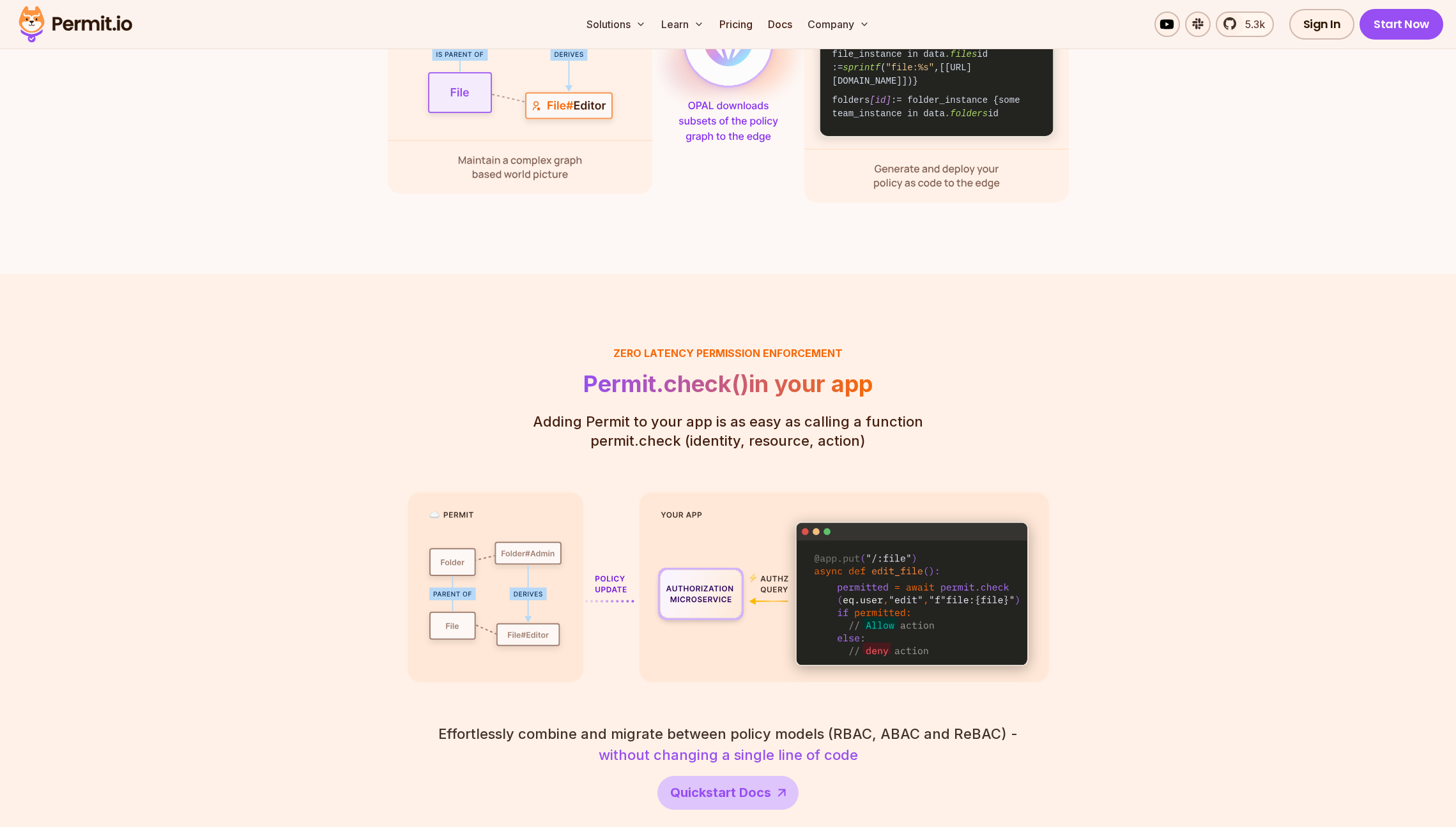
click at [1228, 337] on section "Zero latency Permission enforcement Permit.check() in your app Adding Permit to…" at bounding box center [728, 577] width 1456 height 606
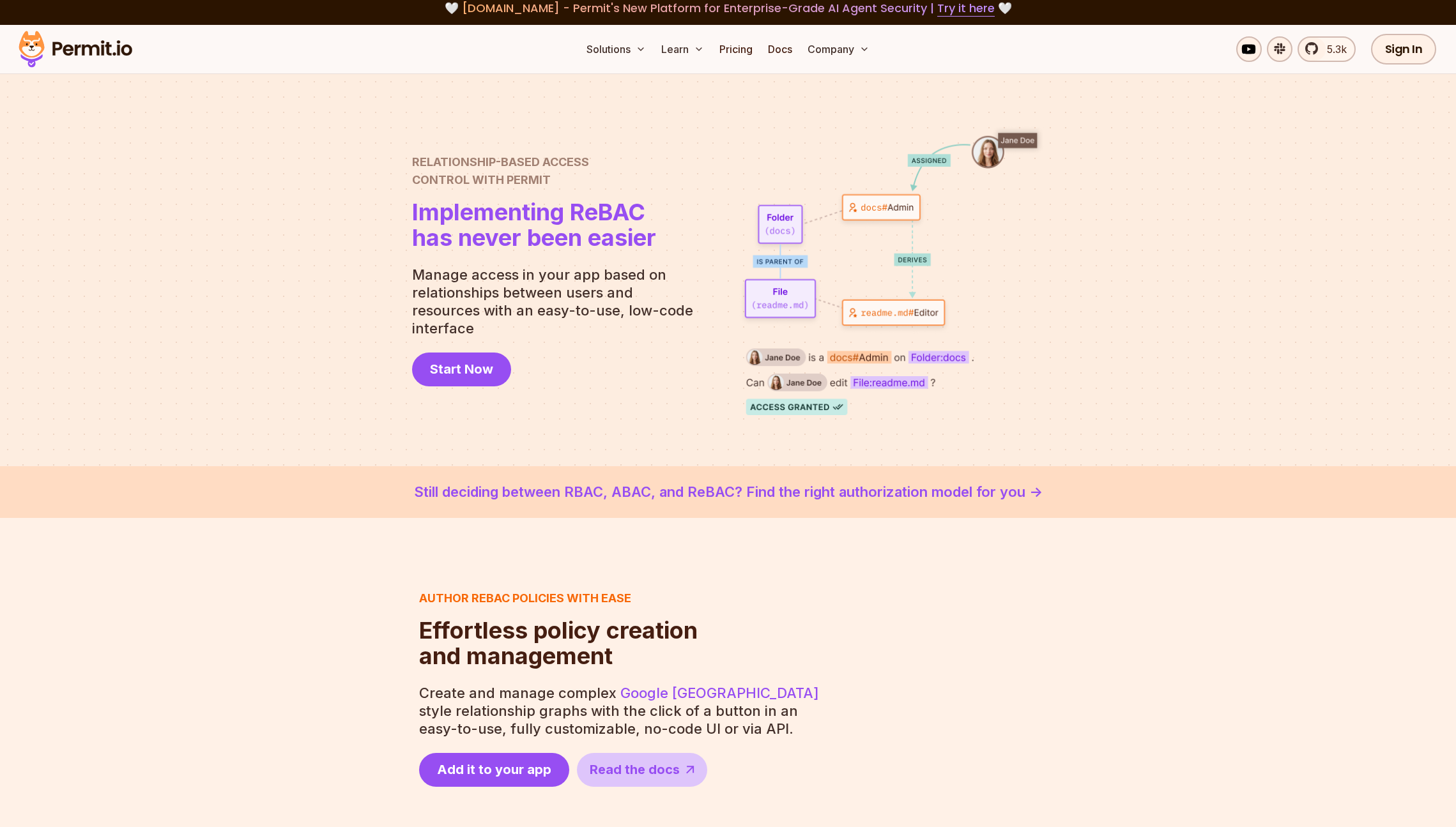
scroll to position [0, 0]
